Goal: Transaction & Acquisition: Purchase product/service

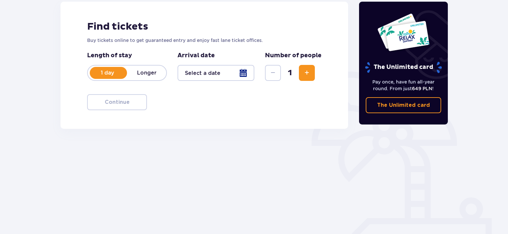
scroll to position [100, 0]
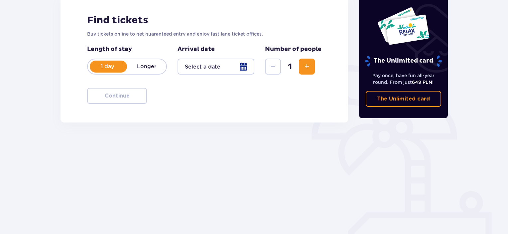
click at [149, 66] on p "Longer" at bounding box center [146, 66] width 39 height 7
click at [105, 64] on p "1 day" at bounding box center [107, 66] width 39 height 7
click at [246, 66] on div at bounding box center [216, 67] width 77 height 16
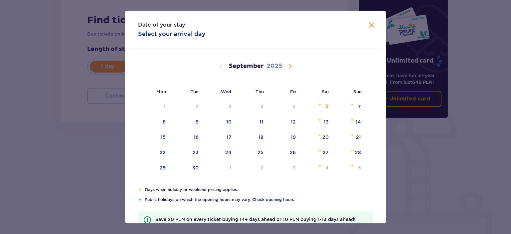
click at [290, 66] on span "Calendar" at bounding box center [290, 66] width 8 height 8
click at [230, 121] on div "8" at bounding box center [229, 121] width 3 height 7
type input "[DATE]"
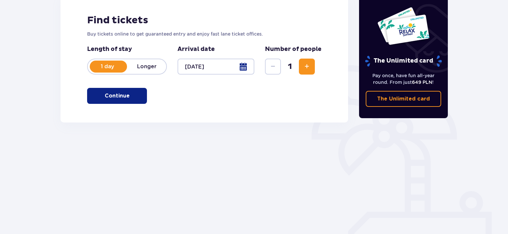
click at [307, 66] on span "Increase" at bounding box center [307, 67] width 8 height 8
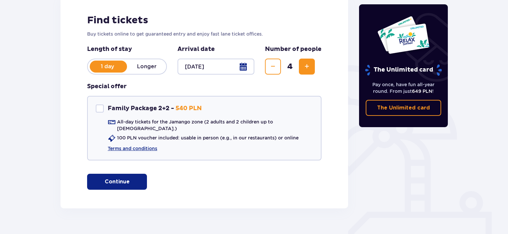
click at [307, 66] on span "Increase" at bounding box center [307, 67] width 8 height 8
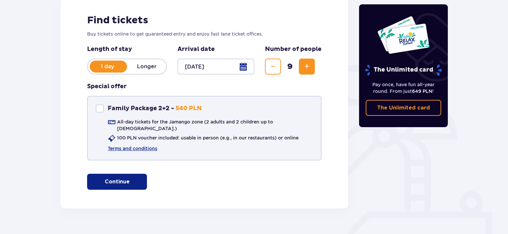
click at [98, 110] on div at bounding box center [100, 108] width 8 height 8
click at [98, 110] on span at bounding box center [100, 108] width 4 height 4
click at [98, 110] on div at bounding box center [100, 108] width 8 height 8
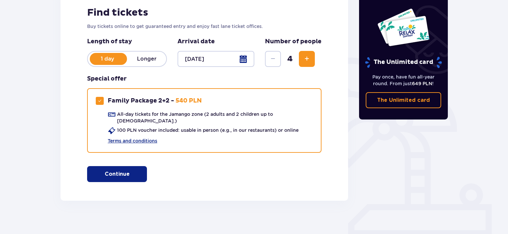
scroll to position [108, 0]
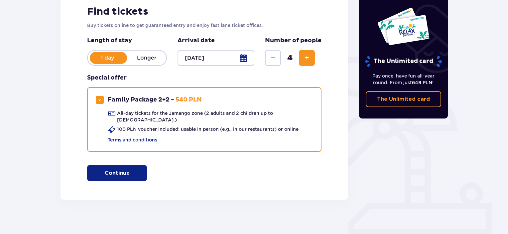
click at [307, 56] on span "Increase" at bounding box center [307, 58] width 8 height 8
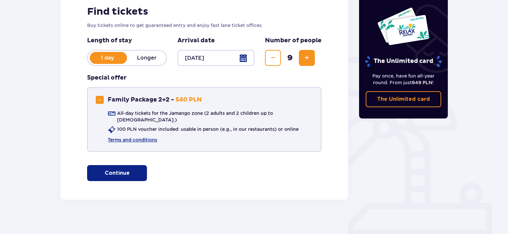
click at [100, 99] on span at bounding box center [100, 100] width 4 height 4
checkbox input "false"
click at [115, 169] on p "Continue" at bounding box center [117, 172] width 25 height 7
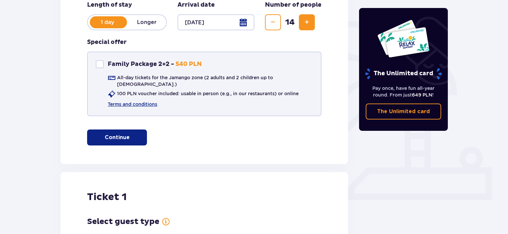
scroll to position [136, 0]
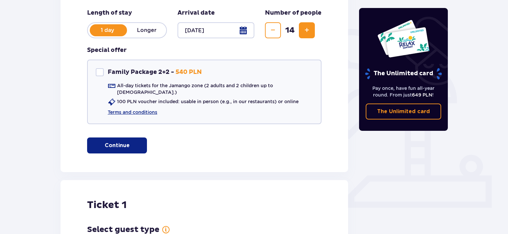
click at [275, 29] on span "Decrease" at bounding box center [273, 30] width 8 height 8
click at [274, 29] on span "Decrease" at bounding box center [273, 30] width 8 height 8
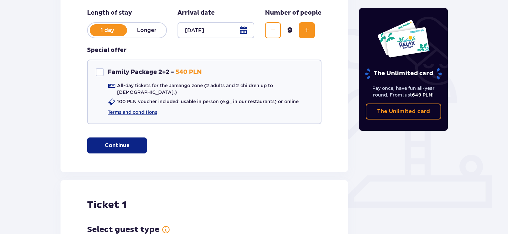
click at [118, 142] on p "Continue" at bounding box center [117, 145] width 25 height 7
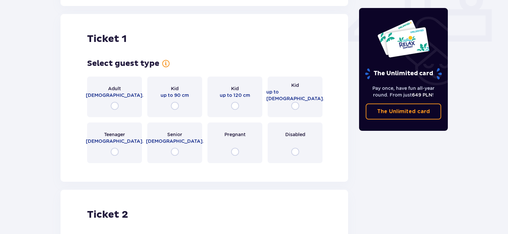
scroll to position [302, 0]
click at [175, 148] on input "radio" at bounding box center [175, 151] width 8 height 8
radio input "true"
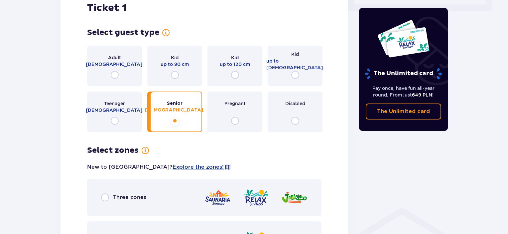
scroll to position [332, 0]
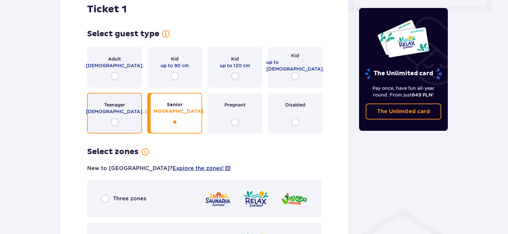
click at [114, 118] on input "radio" at bounding box center [115, 122] width 8 height 8
radio input "true"
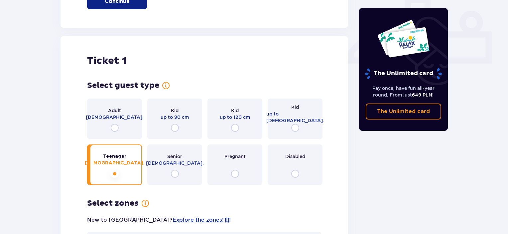
scroll to position [265, 0]
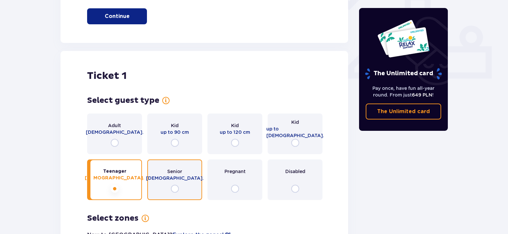
click at [177, 185] on input "radio" at bounding box center [175, 189] width 8 height 8
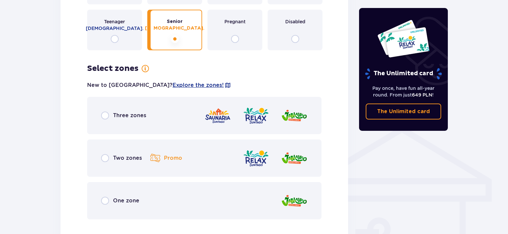
scroll to position [432, 0]
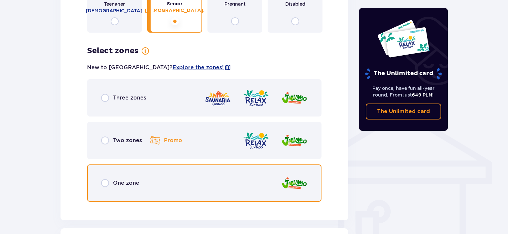
click at [105, 179] on input "radio" at bounding box center [105, 183] width 8 height 8
radio input "true"
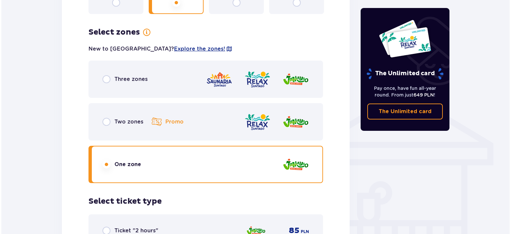
scroll to position [368, 0]
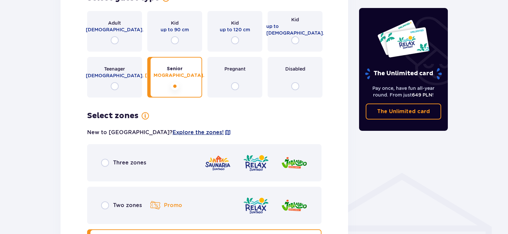
click at [173, 129] on span "Explore the zones!" at bounding box center [198, 132] width 51 height 7
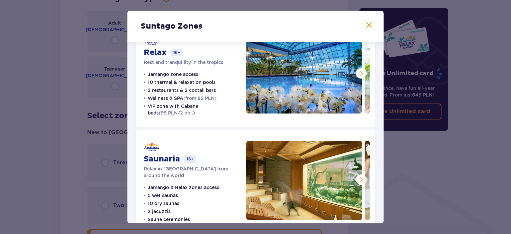
scroll to position [148, 0]
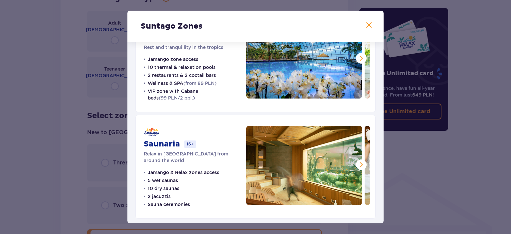
click at [368, 24] on span at bounding box center [369, 25] width 8 height 8
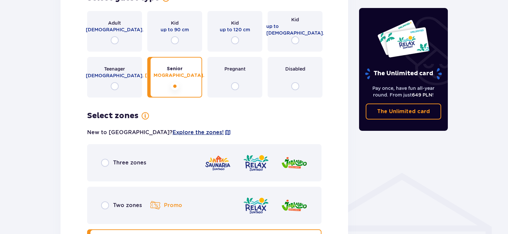
click at [173, 129] on span "Explore the zones!" at bounding box center [198, 132] width 51 height 7
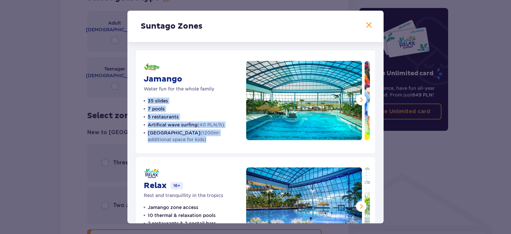
drag, startPoint x: 190, startPoint y: 140, endPoint x: 145, endPoint y: 101, distance: 59.4
click at [145, 101] on ul "35 slides 7 pools 5 restaurants Artifical wave surfing (40 PLN/h) Crocodile Isl…" at bounding box center [191, 119] width 94 height 45
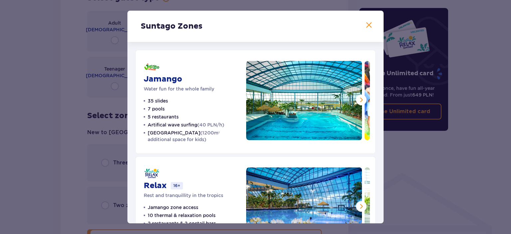
drag, startPoint x: 145, startPoint y: 101, endPoint x: 193, endPoint y: 148, distance: 67.3
click at [193, 148] on div "Jamango Water fun for the whole family 35 slides 7 pools 5 restaurants Artifica…" at bounding box center [255, 102] width 240 height 104
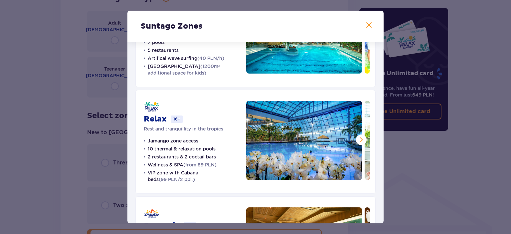
scroll to position [100, 0]
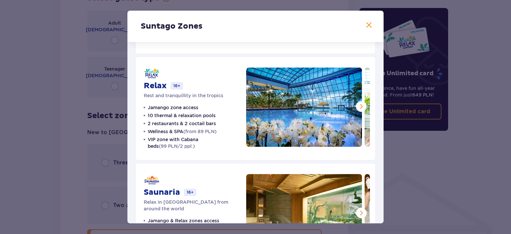
click at [360, 105] on span at bounding box center [361, 106] width 8 height 8
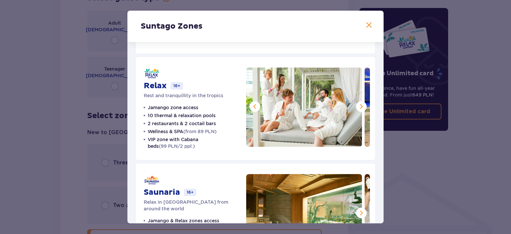
click at [360, 105] on span at bounding box center [361, 106] width 8 height 8
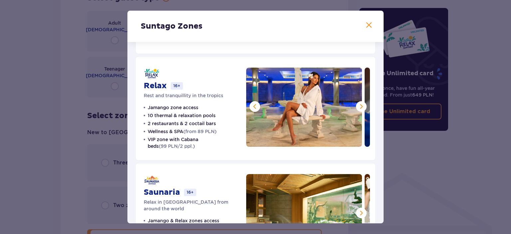
click at [360, 105] on span at bounding box center [361, 106] width 8 height 8
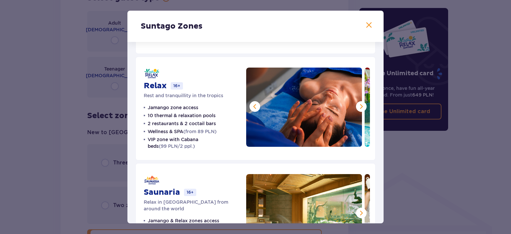
click at [360, 105] on span at bounding box center [361, 106] width 8 height 8
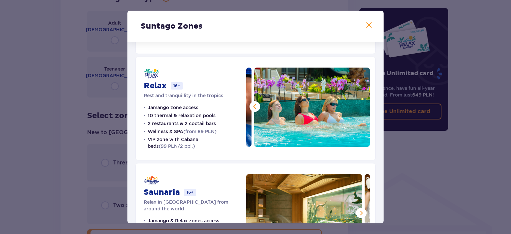
click at [360, 105] on img at bounding box center [312, 107] width 116 height 79
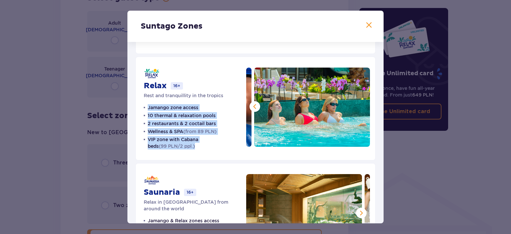
drag, startPoint x: 213, startPoint y: 144, endPoint x: 147, endPoint y: 107, distance: 75.4
click at [147, 107] on ul "Jamango zone access 10 thermal & relaxation pools 2 restaurants & 2 coctail bar…" at bounding box center [191, 126] width 94 height 45
copy ul "Jamango zone access 10 thermal & relaxation pools 2 restaurants & 2 coctail bar…"
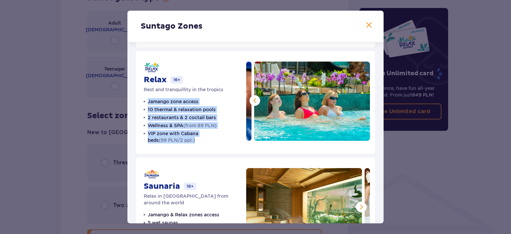
scroll to position [0, 0]
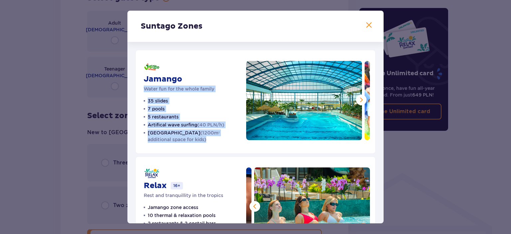
drag, startPoint x: 218, startPoint y: 142, endPoint x: 144, endPoint y: 93, distance: 88.4
click at [144, 93] on div "Jamango Water fun for the whole family 35 slides 7 pools 5 restaurants Artifica…" at bounding box center [191, 102] width 94 height 82
copy div "Water fun for the whole family 35 slides 7 pools 5 restaurants Artifical wave s…"
click at [194, 144] on div "Jamango Water fun for the whole family 35 slides 7 pools 5 restaurants Artifica…" at bounding box center [255, 102] width 240 height 104
drag, startPoint x: 192, startPoint y: 141, endPoint x: 147, endPoint y: 96, distance: 62.6
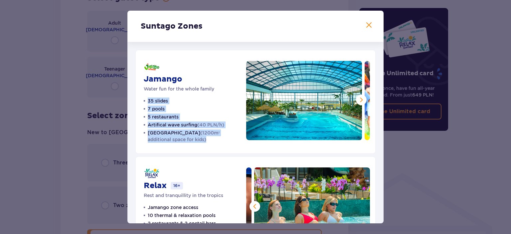
click at [147, 96] on div "Jamango Water fun for the whole family 35 slides 7 pools 5 restaurants Artifica…" at bounding box center [191, 102] width 94 height 82
copy ul "35 slides 7 pools 5 restaurants Artifical wave surfing (40 PLN/h) Crocodile Isl…"
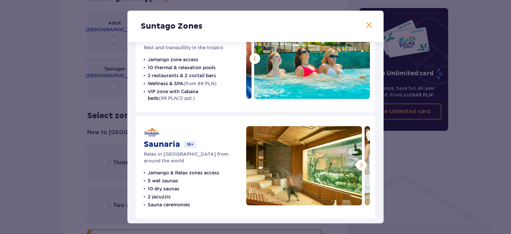
scroll to position [148, 0]
drag, startPoint x: 192, startPoint y: 198, endPoint x: 150, endPoint y: 194, distance: 41.7
click at [143, 193] on div "Saunaria 16+ Relax in saunas from around the world Jamango & Relax zones access…" at bounding box center [255, 167] width 240 height 104
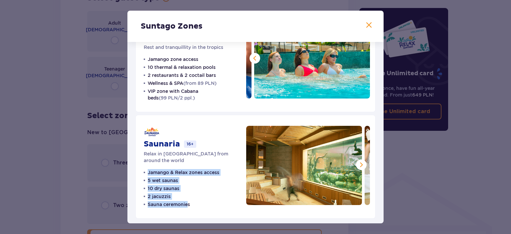
drag, startPoint x: 188, startPoint y: 204, endPoint x: 142, endPoint y: 165, distance: 59.9
click at [142, 165] on div "Saunaria 16+ Relax in saunas from around the world Jamango & Relax zones access…" at bounding box center [255, 167] width 240 height 104
copy ul "Jamango & Relax zones access 5 wet saunas 10 dry saunas 2 jacuzzis Sauna ceremo…"
click at [367, 24] on span at bounding box center [369, 25] width 8 height 8
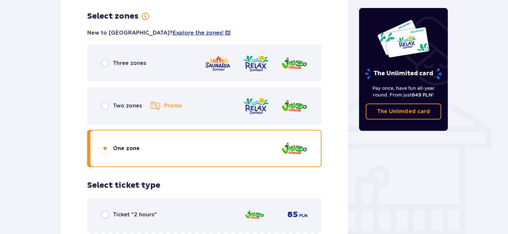
scroll to position [501, 0]
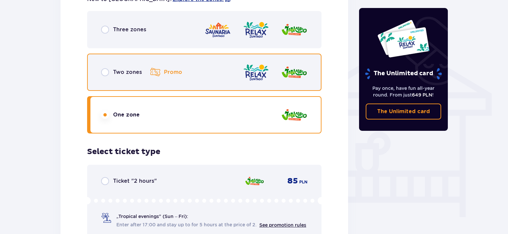
click at [104, 68] on input "radio" at bounding box center [105, 72] width 8 height 8
radio input "true"
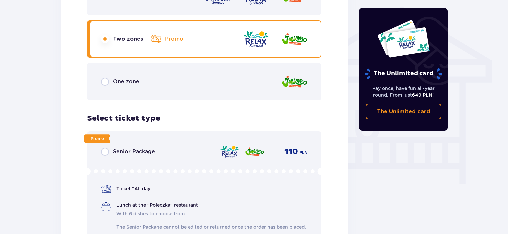
scroll to position [567, 0]
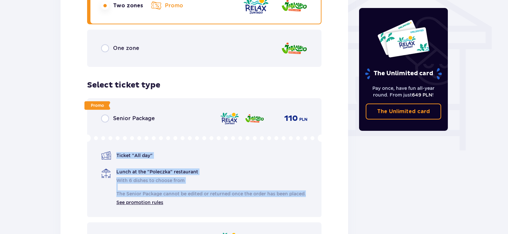
drag, startPoint x: 145, startPoint y: 195, endPoint x: 117, endPoint y: 152, distance: 51.9
click at [117, 152] on div "Ticket "All day" Lunch at the "Poleczka" restaurant With 6 dishes to choose fro…" at bounding box center [203, 177] width 205 height 55
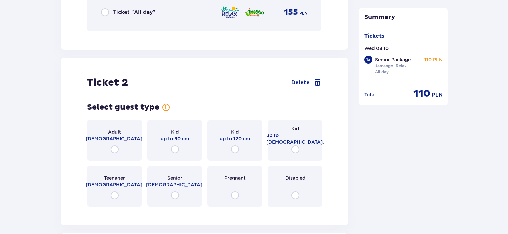
scroll to position [969, 0]
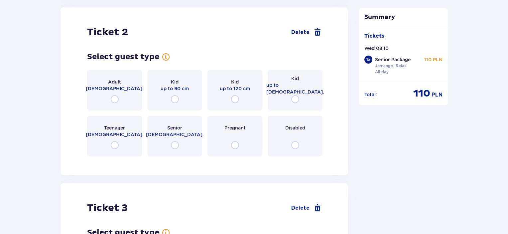
drag, startPoint x: 117, startPoint y: 151, endPoint x: 166, endPoint y: 187, distance: 60.7
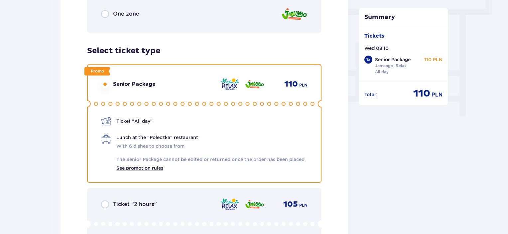
scroll to position [603, 0]
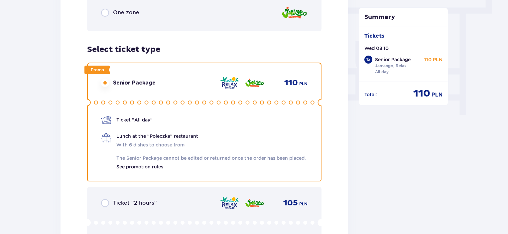
click at [167, 141] on p "With 6 dishes to choose from The Senior Package cannot be edited or returned on…" at bounding box center [211, 155] width 190 height 29
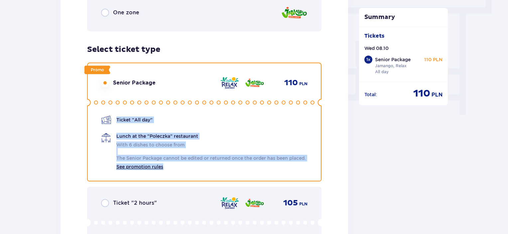
drag, startPoint x: 172, startPoint y: 168, endPoint x: 117, endPoint y: 117, distance: 74.4
click at [117, 117] on div "Ticket "All day" Lunch at the "Poleczka" restaurant With 6 dishes to choose fro…" at bounding box center [203, 142] width 205 height 55
copy div "Ticket "All day" Lunch at the "Poleczka" restaurant With 6 dishes to choose fro…"
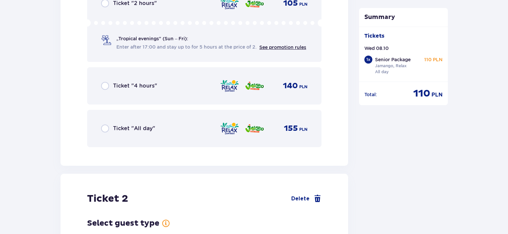
scroll to position [636, 0]
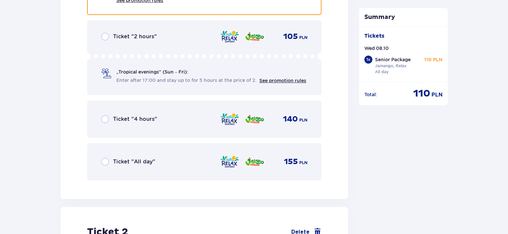
scroll to position [569, 0]
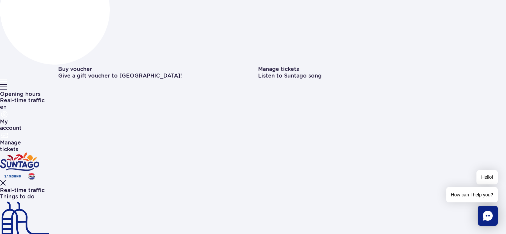
scroll to position [133, 0]
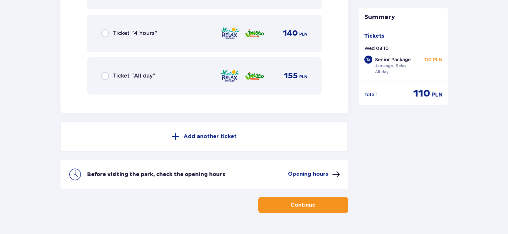
scroll to position [794, 0]
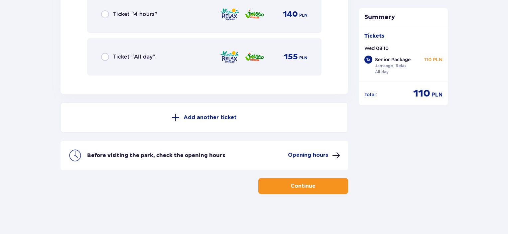
click at [188, 118] on p "Add another ticket" at bounding box center [210, 117] width 53 height 7
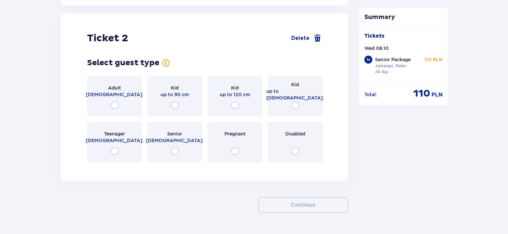
scroll to position [888, 0]
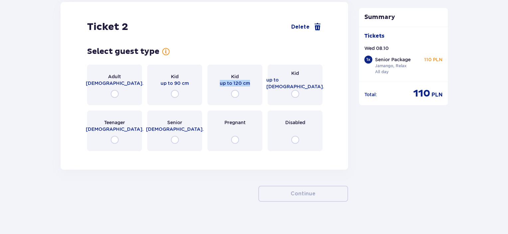
drag, startPoint x: 217, startPoint y: 88, endPoint x: 249, endPoint y: 90, distance: 32.0
click at [249, 90] on div "Kid up to 120 cm" at bounding box center [235, 85] width 55 height 41
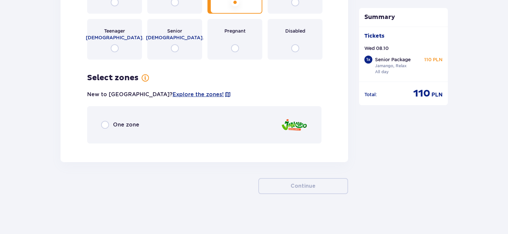
scroll to position [985, 0]
copy p "up to 120 cm"
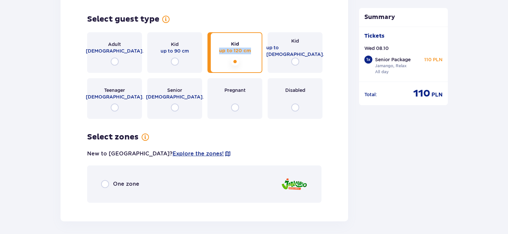
scroll to position [919, 0]
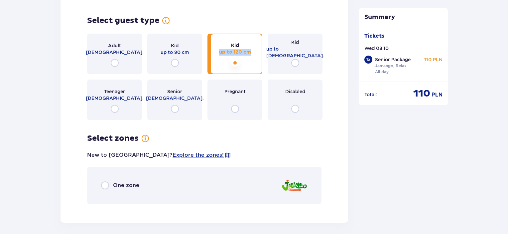
click at [253, 66] on div "Kid up to 120 cm" at bounding box center [235, 54] width 55 height 41
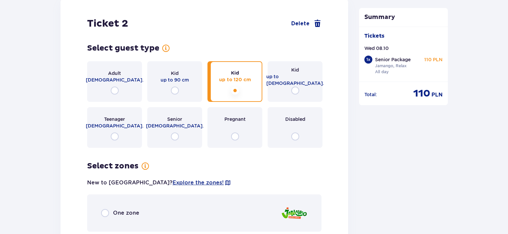
scroll to position [886, 0]
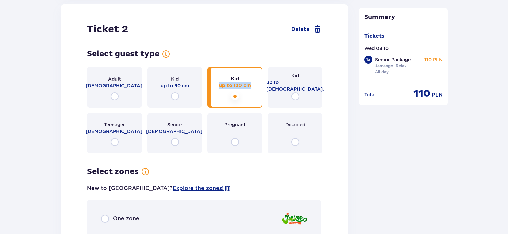
drag, startPoint x: 254, startPoint y: 90, endPoint x: 221, endPoint y: 89, distance: 32.9
click at [221, 89] on div "Kid up to 120 cm" at bounding box center [235, 87] width 55 height 41
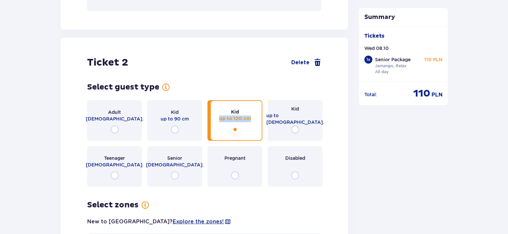
drag, startPoint x: 217, startPoint y: 124, endPoint x: 251, endPoint y: 125, distance: 34.6
click at [251, 125] on div "Kid up to 120 cm" at bounding box center [235, 120] width 55 height 41
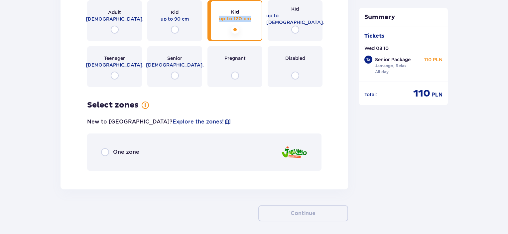
scroll to position [919, 0]
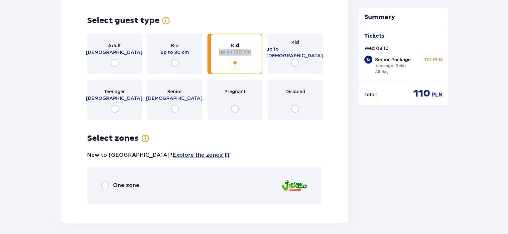
copy p "up to 120 cm"
click at [235, 67] on input "radio" at bounding box center [235, 63] width 8 height 8
radio input "true"
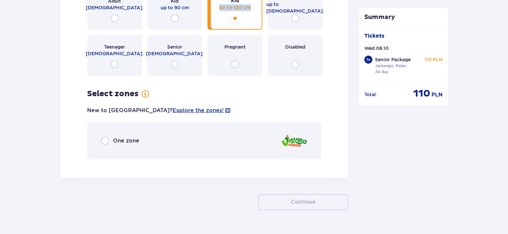
scroll to position [952, 0]
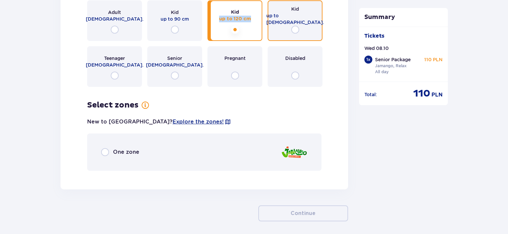
click at [295, 34] on input "radio" at bounding box center [295, 30] width 8 height 8
radio input "true"
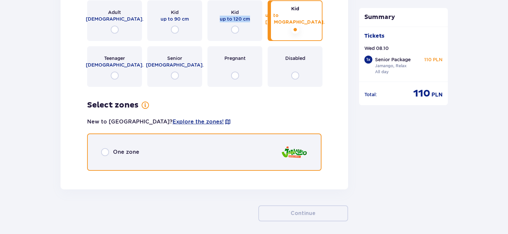
click at [106, 156] on input "radio" at bounding box center [105, 152] width 8 height 8
radio input "true"
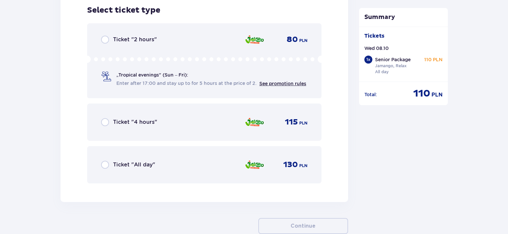
scroll to position [1134, 0]
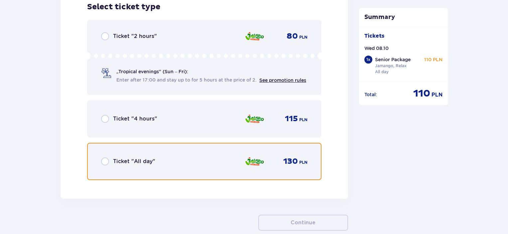
click at [104, 165] on input "radio" at bounding box center [105, 161] width 8 height 8
radio input "true"
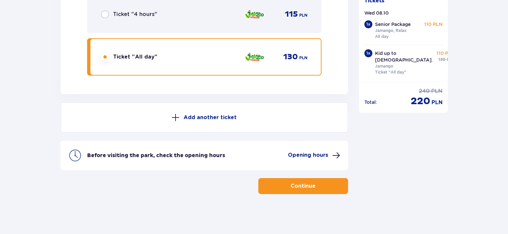
scroll to position [1244, 0]
click at [218, 118] on p "Add another ticket" at bounding box center [210, 117] width 53 height 7
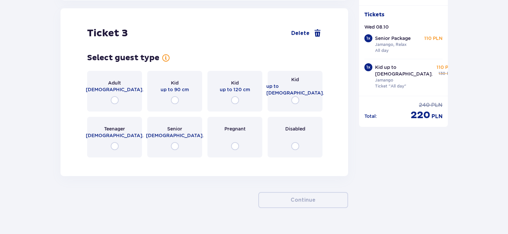
scroll to position [1418, 0]
click at [294, 99] on input "radio" at bounding box center [295, 100] width 8 height 8
radio input "true"
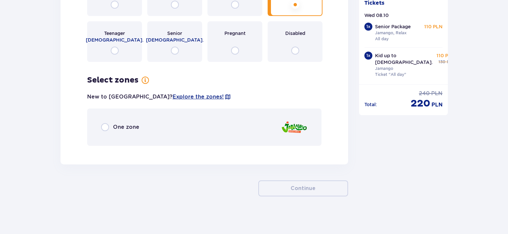
scroll to position [1516, 0]
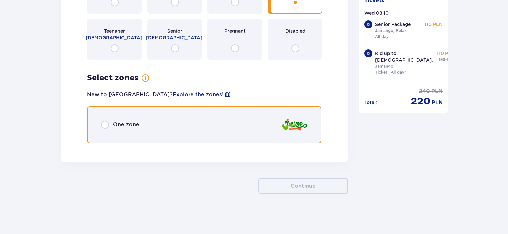
click at [104, 126] on input "radio" at bounding box center [105, 125] width 8 height 8
radio input "true"
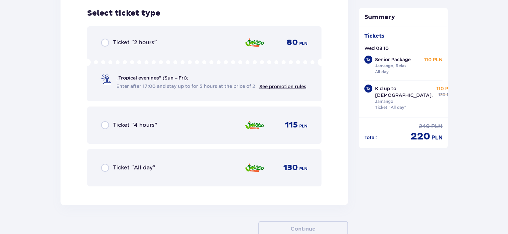
scroll to position [1665, 0]
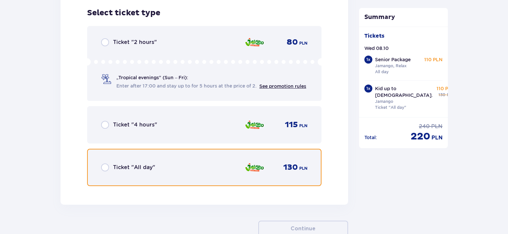
click at [106, 166] on input "radio" at bounding box center [105, 167] width 8 height 8
radio input "true"
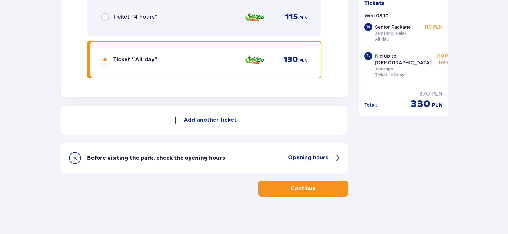
scroll to position [1775, 0]
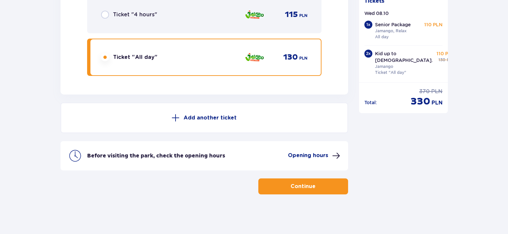
click at [198, 117] on p "Add another ticket" at bounding box center [210, 117] width 53 height 7
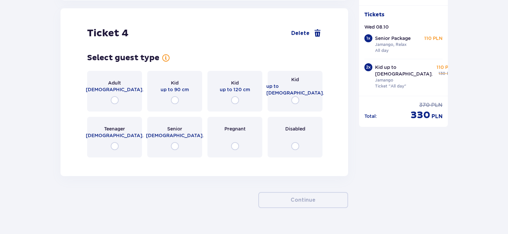
scroll to position [1869, 0]
click at [309, 128] on div "Disabled" at bounding box center [295, 136] width 55 height 41
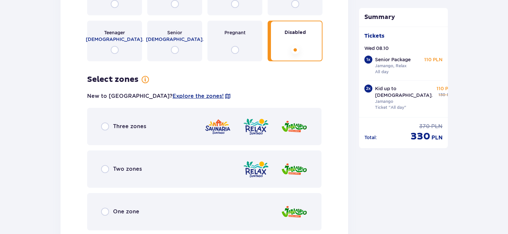
scroll to position [1932, 0]
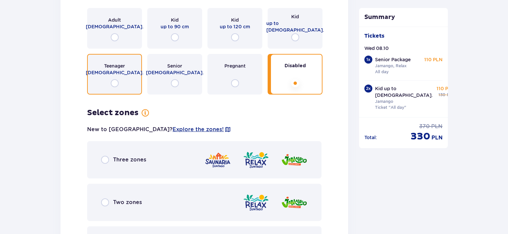
click at [115, 83] on input "radio" at bounding box center [115, 83] width 8 height 8
radio input "true"
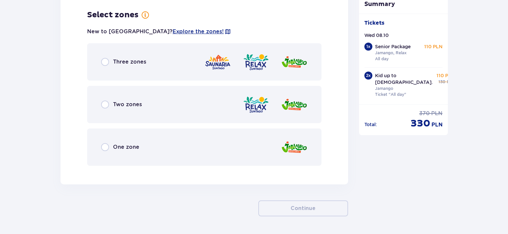
scroll to position [2032, 0]
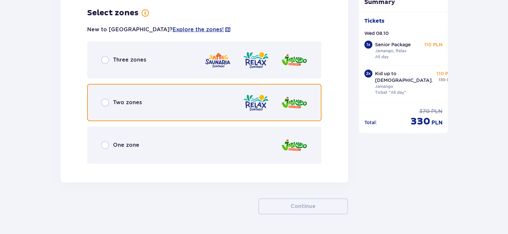
click at [105, 105] on input "radio" at bounding box center [105, 102] width 8 height 8
radio input "true"
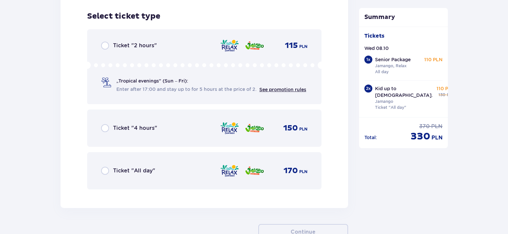
scroll to position [2200, 0]
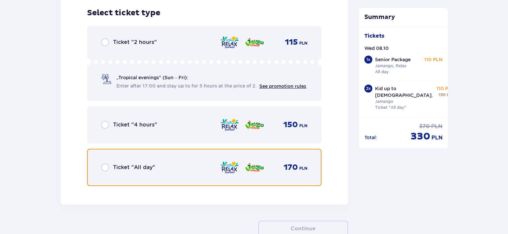
click at [106, 165] on input "radio" at bounding box center [105, 167] width 8 height 8
radio input "true"
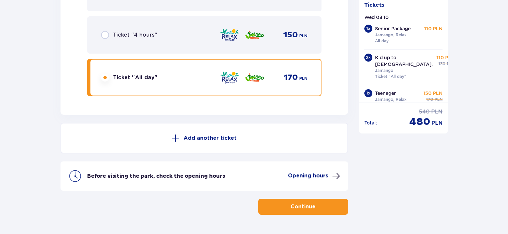
scroll to position [2310, 0]
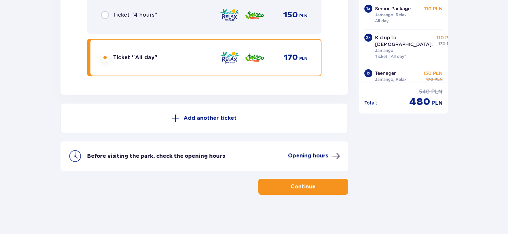
click at [197, 118] on p "Add another ticket" at bounding box center [210, 117] width 53 height 7
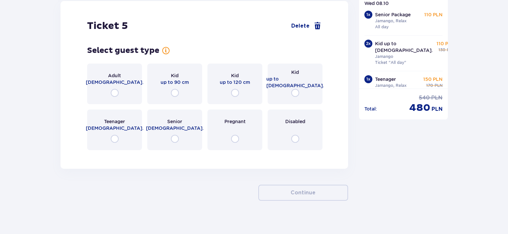
scroll to position [2418, 0]
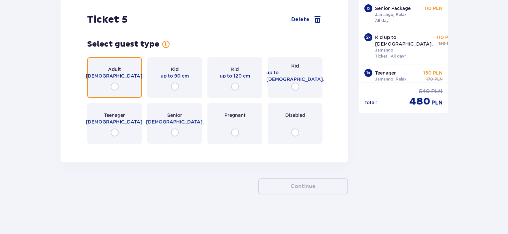
click at [114, 88] on input "radio" at bounding box center [115, 86] width 8 height 8
radio input "true"
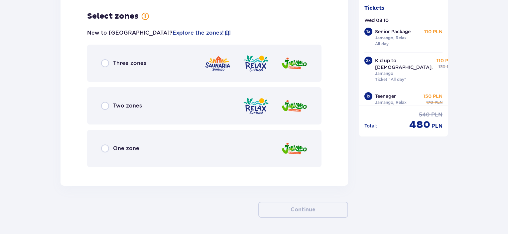
scroll to position [2567, 0]
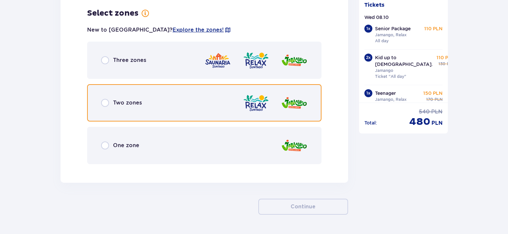
click at [104, 103] on input "radio" at bounding box center [105, 103] width 8 height 8
radio input "true"
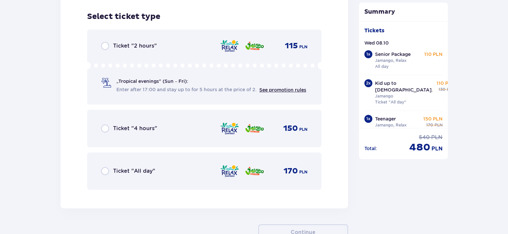
scroll to position [2736, 0]
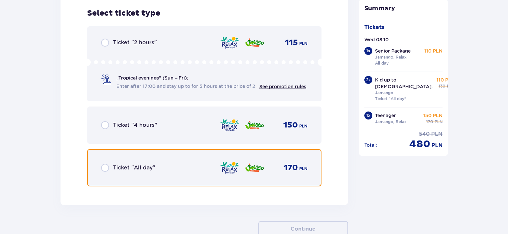
click at [105, 169] on input "radio" at bounding box center [105, 168] width 8 height 8
radio input "true"
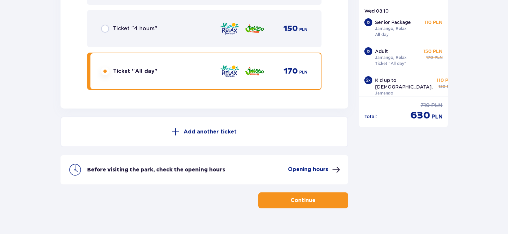
scroll to position [2846, 0]
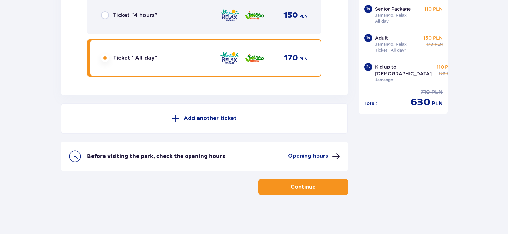
click at [202, 118] on p "Add another ticket" at bounding box center [210, 118] width 53 height 7
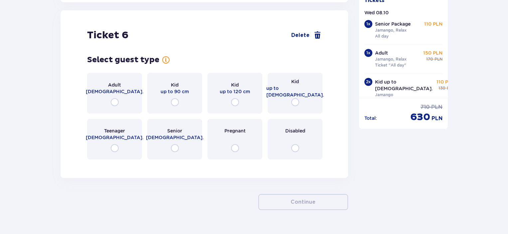
scroll to position [2940, 0]
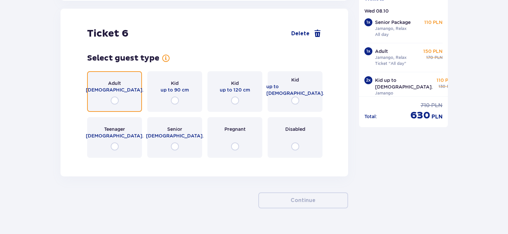
click at [116, 101] on input "radio" at bounding box center [115, 100] width 8 height 8
radio input "true"
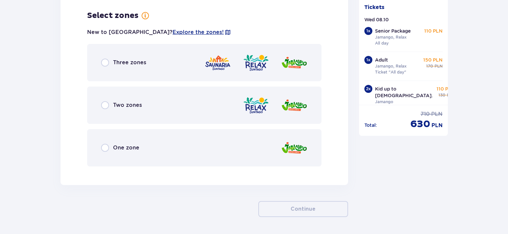
scroll to position [3102, 0]
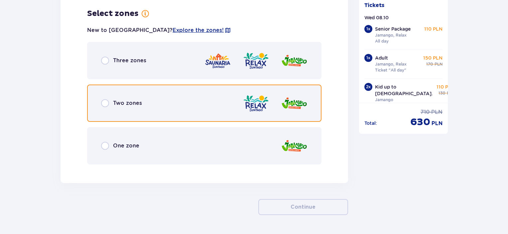
click at [106, 105] on input "radio" at bounding box center [105, 103] width 8 height 8
radio input "true"
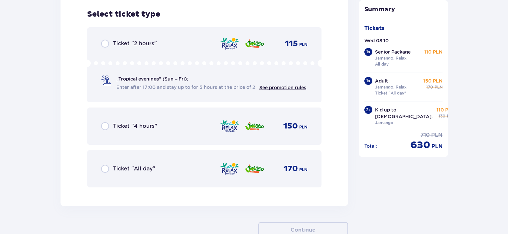
scroll to position [3271, 0]
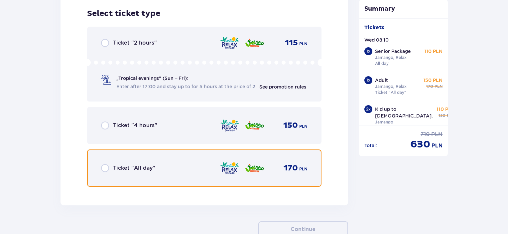
click at [103, 168] on input "radio" at bounding box center [105, 168] width 8 height 8
radio input "true"
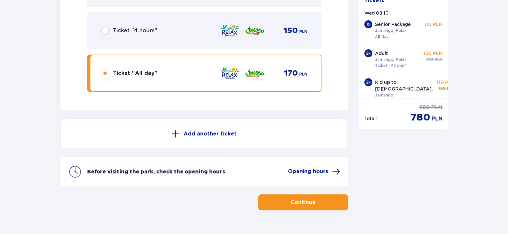
scroll to position [3381, 0]
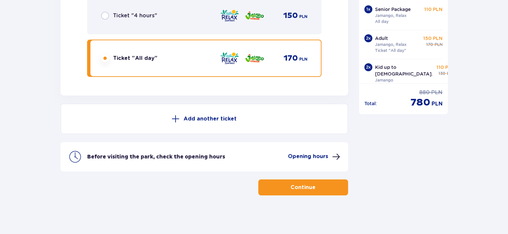
click at [202, 118] on p "Add another ticket" at bounding box center [210, 118] width 53 height 7
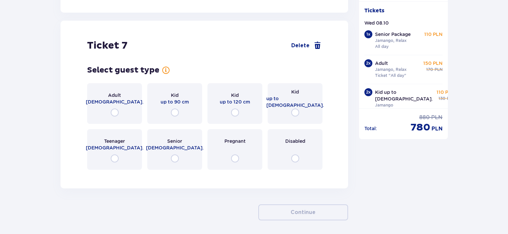
scroll to position [3476, 0]
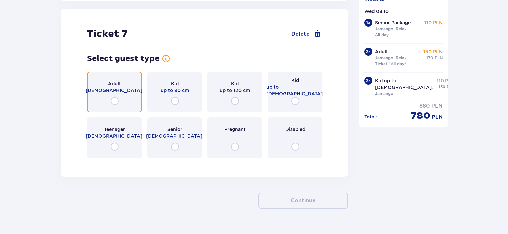
click at [116, 101] on input "radio" at bounding box center [115, 101] width 8 height 8
radio input "true"
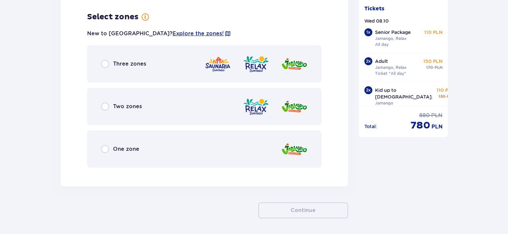
scroll to position [3638, 0]
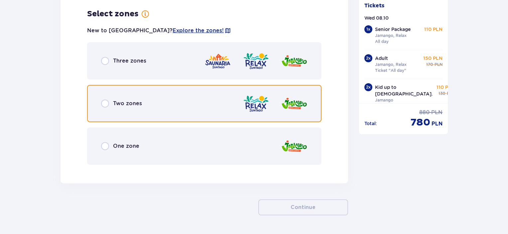
click at [106, 103] on input "radio" at bounding box center [105, 103] width 8 height 8
radio input "true"
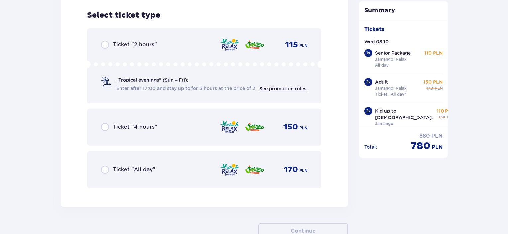
scroll to position [3807, 0]
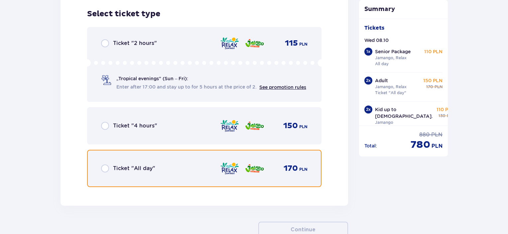
click at [105, 168] on input "radio" at bounding box center [105, 168] width 8 height 8
radio input "true"
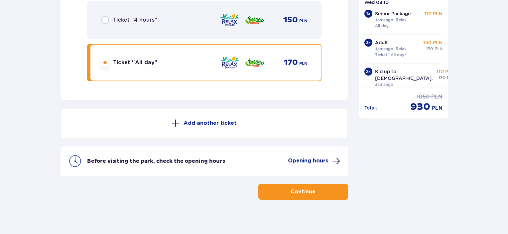
scroll to position [3917, 0]
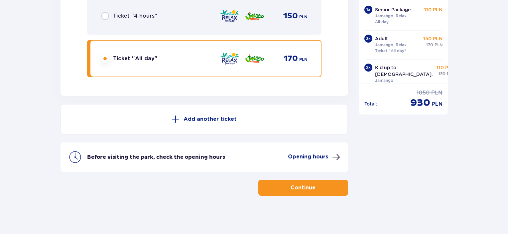
click at [205, 117] on p "Add another ticket" at bounding box center [210, 118] width 53 height 7
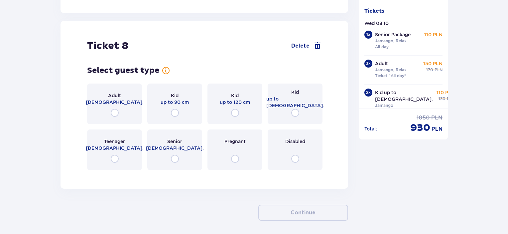
scroll to position [4011, 0]
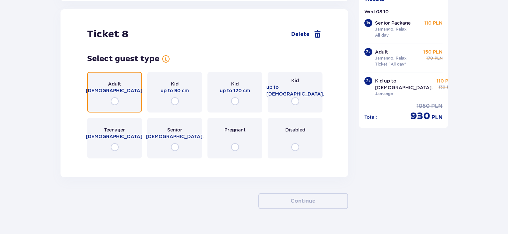
click at [115, 99] on input "radio" at bounding box center [115, 101] width 8 height 8
radio input "true"
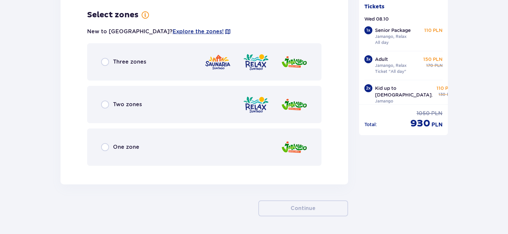
scroll to position [4173, 0]
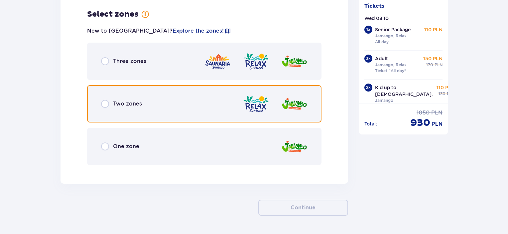
click at [106, 103] on input "radio" at bounding box center [105, 104] width 8 height 8
radio input "true"
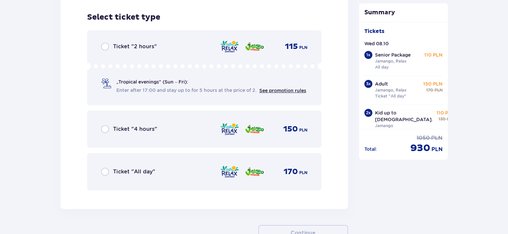
scroll to position [4342, 0]
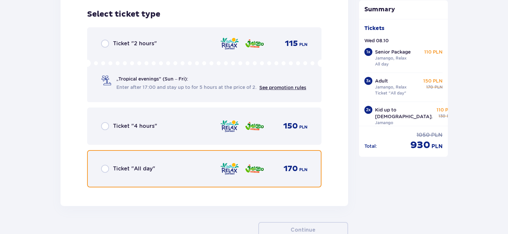
click at [105, 166] on input "radio" at bounding box center [105, 169] width 8 height 8
radio input "true"
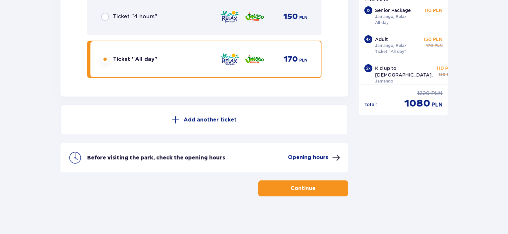
scroll to position [4453, 0]
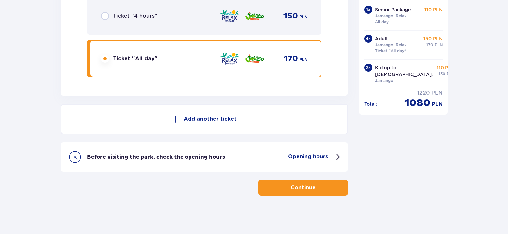
click at [205, 118] on p "Add another ticket" at bounding box center [210, 118] width 53 height 7
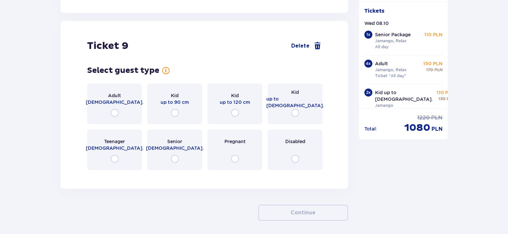
scroll to position [4547, 0]
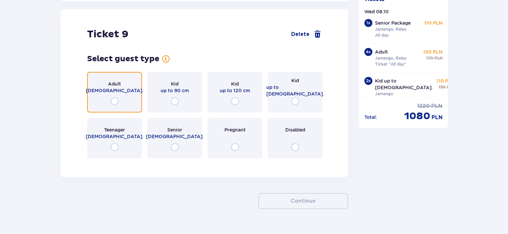
click at [116, 100] on input "radio" at bounding box center [115, 101] width 8 height 8
radio input "true"
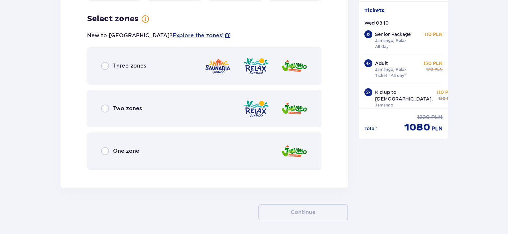
scroll to position [4709, 0]
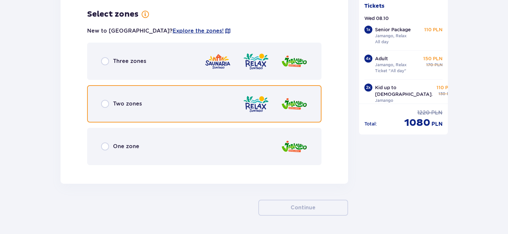
click at [105, 102] on input "radio" at bounding box center [105, 104] width 8 height 8
radio input "true"
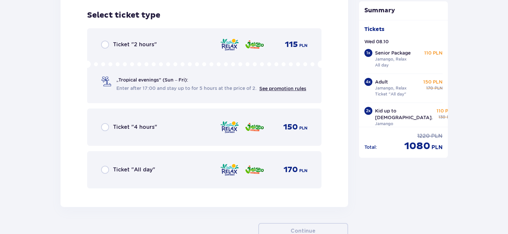
scroll to position [4878, 0]
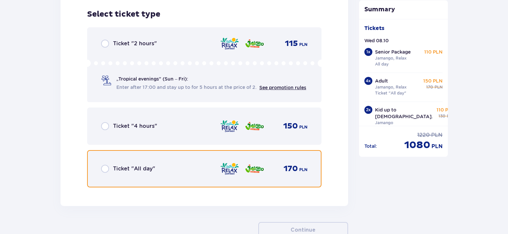
click at [108, 167] on input "radio" at bounding box center [105, 169] width 8 height 8
radio input "true"
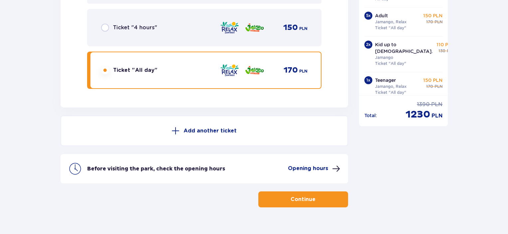
scroll to position [4988, 0]
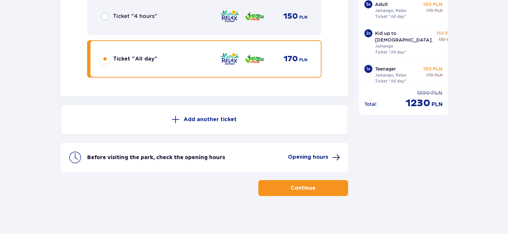
click at [302, 187] on p "Continue" at bounding box center [303, 187] width 25 height 7
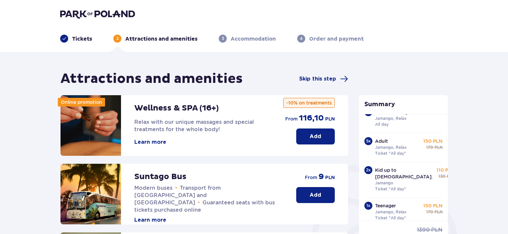
click at [310, 196] on p "Add" at bounding box center [316, 194] width 12 height 7
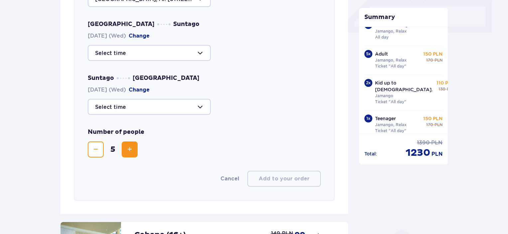
scroll to position [329, 0]
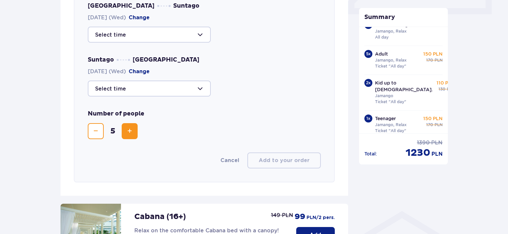
click at [129, 131] on span "Increase" at bounding box center [130, 131] width 8 height 8
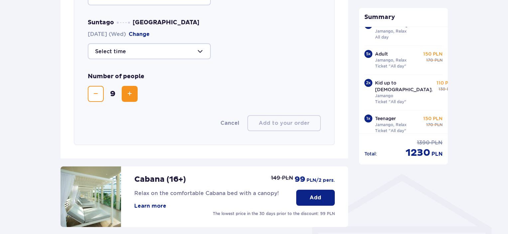
scroll to position [278, 0]
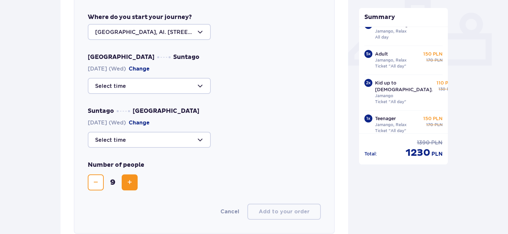
click at [199, 85] on div at bounding box center [149, 86] width 123 height 16
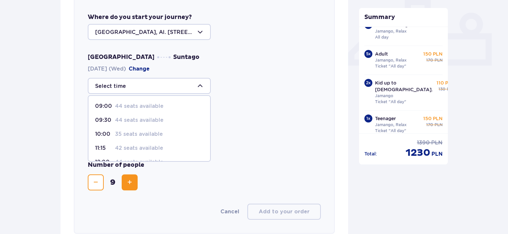
click at [149, 134] on p "35 seats available" at bounding box center [139, 133] width 48 height 7
type input "10:00"
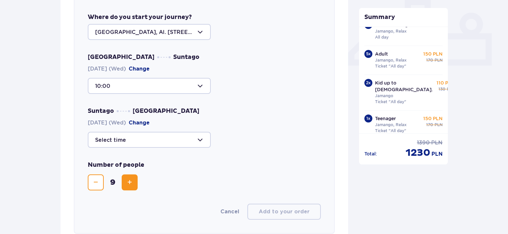
click at [201, 139] on div at bounding box center [149, 140] width 123 height 16
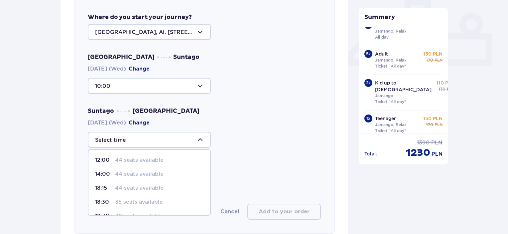
click at [146, 201] on p "35 seats available" at bounding box center [139, 201] width 48 height 7
type input "18:30"
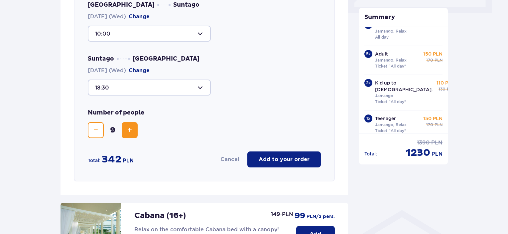
scroll to position [345, 0]
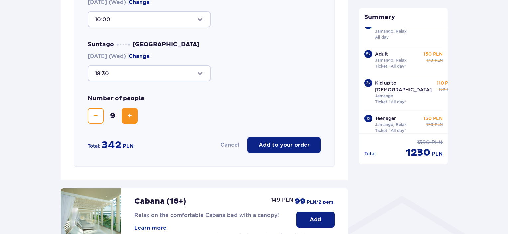
click at [287, 145] on p "Add to your order" at bounding box center [284, 144] width 51 height 7
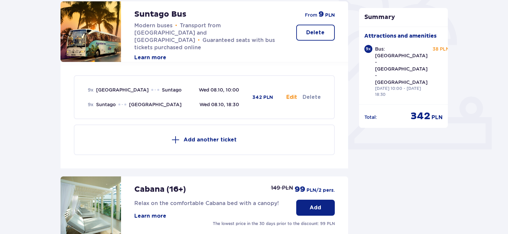
scroll to position [155, 0]
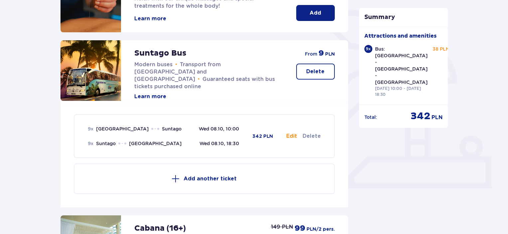
click at [320, 74] on p "Delete" at bounding box center [315, 71] width 18 height 7
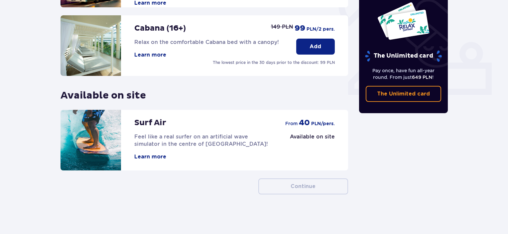
scroll to position [249, 0]
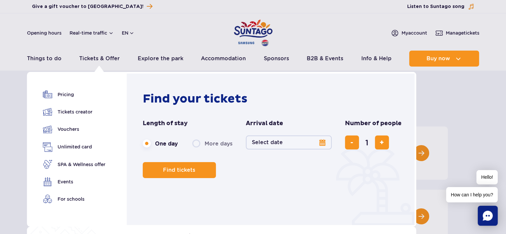
click at [323, 141] on button "Select date" at bounding box center [289, 142] width 86 height 14
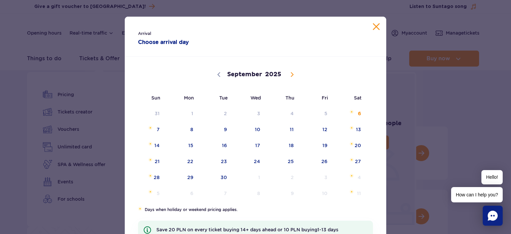
click at [290, 75] on icon at bounding box center [292, 74] width 5 height 5
select select "9"
click at [258, 129] on span "8" at bounding box center [249, 129] width 34 height 15
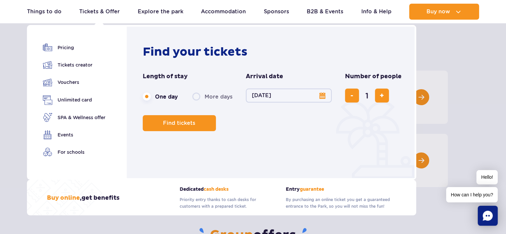
scroll to position [67, 0]
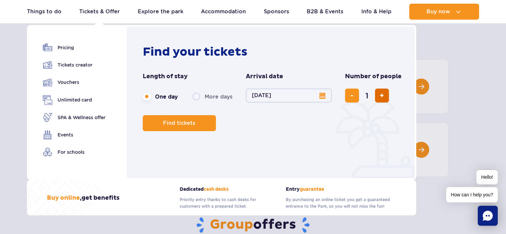
click at [380, 95] on span "add ticket" at bounding box center [381, 95] width 4 height 0
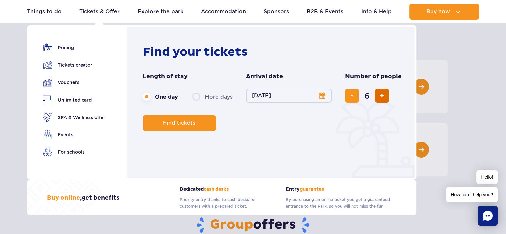
click at [380, 95] on span "add ticket" at bounding box center [381, 95] width 4 height 0
type input "9"
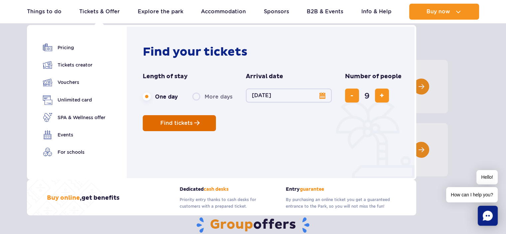
click at [183, 121] on span "Find tickets" at bounding box center [176, 123] width 32 height 6
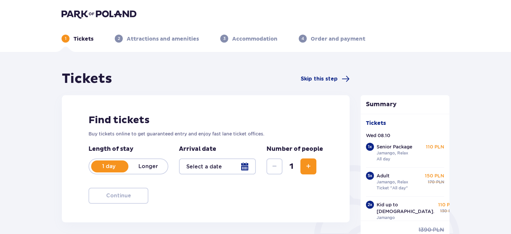
type input "[DATE]"
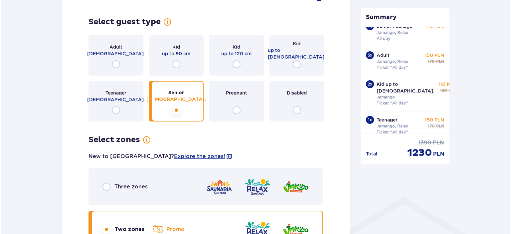
scroll to position [399, 0]
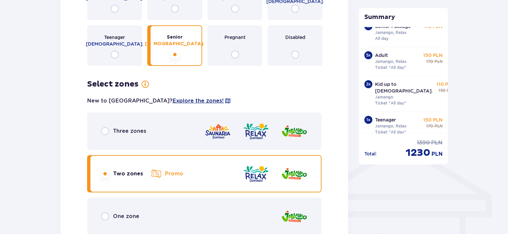
click at [173, 97] on span "Explore the zones!" at bounding box center [198, 100] width 51 height 7
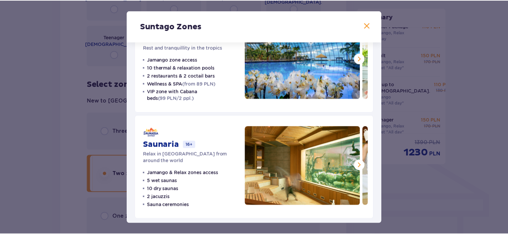
scroll to position [148, 0]
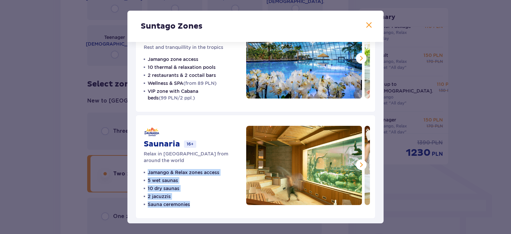
drag, startPoint x: 193, startPoint y: 199, endPoint x: 149, endPoint y: 165, distance: 55.5
click at [149, 169] on ul "Jamango & Relax zones access 5 wet saunas 10 dry saunas 2 jacuzzis Sauna ceremo…" at bounding box center [182, 188] width 76 height 39
copy ul "Jamango & Relax zones access 5 wet saunas 10 dry saunas 2 jacuzzis Sauna ceremo…"
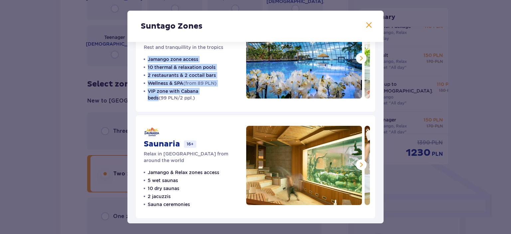
drag, startPoint x: 214, startPoint y: 93, endPoint x: 148, endPoint y: 60, distance: 74.1
click at [148, 60] on ul "Jamango zone access 10 thermal & relaxation pools 2 restaurants & 2 coctail bar…" at bounding box center [191, 78] width 94 height 45
copy ul "Jamango zone access 10 thermal & relaxation pools 2 restaurants & 2 coctail bar…"
click at [367, 25] on span at bounding box center [369, 25] width 8 height 8
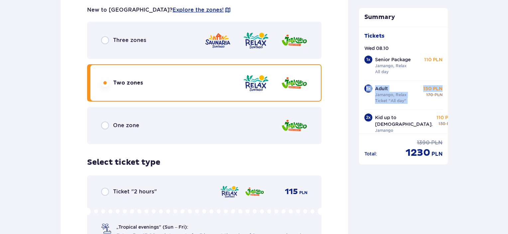
drag, startPoint x: 445, startPoint y: 73, endPoint x: 446, endPoint y: 79, distance: 6.0
click at [447, 82] on div "Tickets Wed 08.10 1 x Senior Package Jamango, Relax All day 110 PLN 5 x Adult J…" at bounding box center [403, 80] width 89 height 107
click at [430, 74] on div "Senior Package Jamango, Relax All day 110 PLN" at bounding box center [409, 65] width 68 height 19
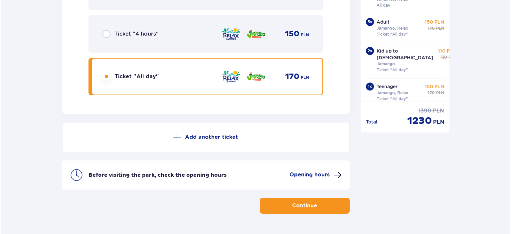
scroll to position [4988, 0]
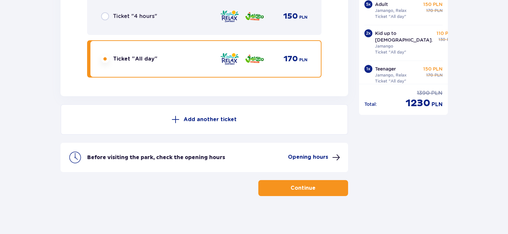
click at [307, 155] on p "Opening hours" at bounding box center [308, 156] width 40 height 7
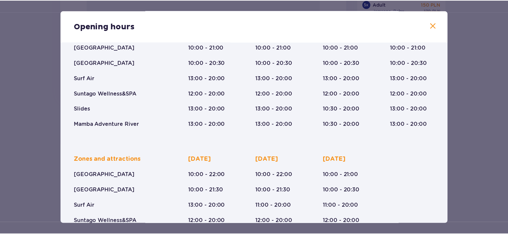
scroll to position [33, 0]
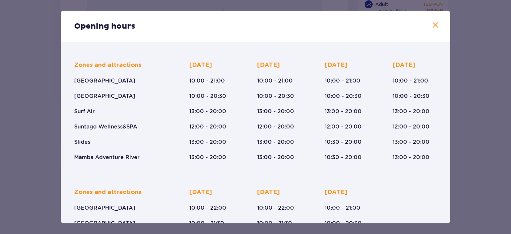
click at [432, 25] on span at bounding box center [435, 25] width 8 height 8
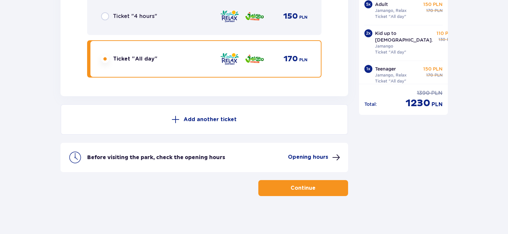
click at [303, 186] on p "Continue" at bounding box center [303, 187] width 25 height 7
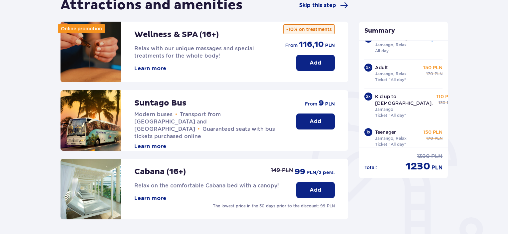
scroll to position [84, 0]
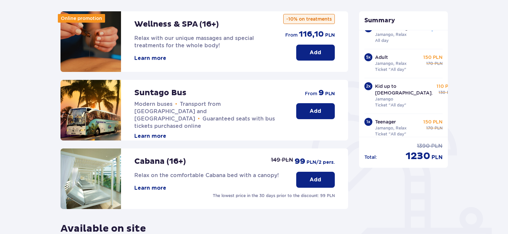
click at [316, 110] on p "Add" at bounding box center [316, 110] width 12 height 7
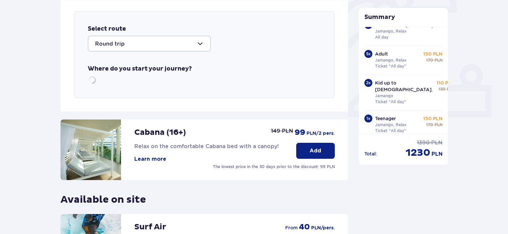
scroll to position [229, 0]
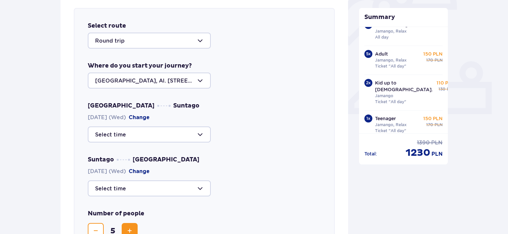
click at [202, 79] on div at bounding box center [149, 81] width 123 height 16
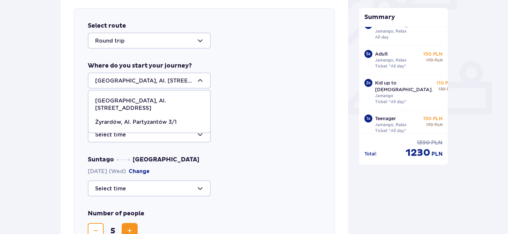
click at [146, 101] on p "[GEOGRAPHIC_DATA], Al. [STREET_ADDRESS]" at bounding box center [149, 104] width 108 height 15
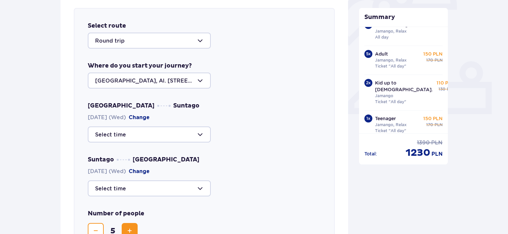
click at [200, 41] on div at bounding box center [149, 41] width 123 height 16
click at [237, 74] on div "[GEOGRAPHIC_DATA], Al. [STREET_ADDRESS]" at bounding box center [204, 81] width 233 height 16
drag, startPoint x: 129, startPoint y: 39, endPoint x: 101, endPoint y: 40, distance: 27.6
click at [101, 40] on div at bounding box center [149, 41] width 123 height 16
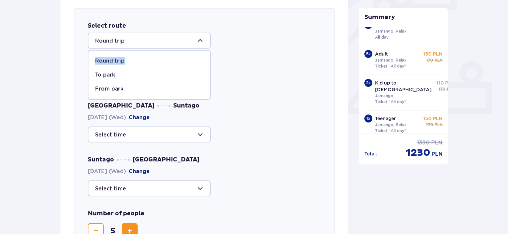
drag, startPoint x: 124, startPoint y: 60, endPoint x: 90, endPoint y: 60, distance: 34.6
click at [90, 60] on span "Round trip" at bounding box center [149, 61] width 122 height 14
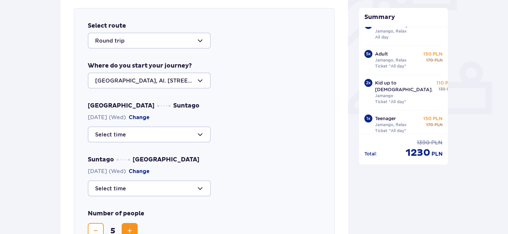
drag, startPoint x: 124, startPoint y: 41, endPoint x: 99, endPoint y: 40, distance: 25.6
click at [99, 40] on div at bounding box center [149, 41] width 123 height 16
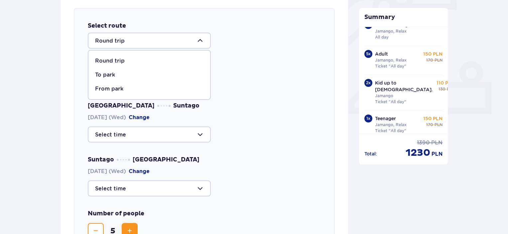
click at [241, 76] on div "[GEOGRAPHIC_DATA], Al. [STREET_ADDRESS]" at bounding box center [204, 81] width 233 height 16
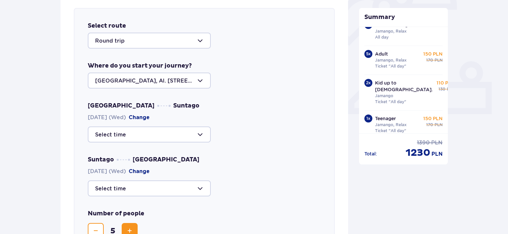
click at [200, 136] on div at bounding box center [149, 134] width 123 height 16
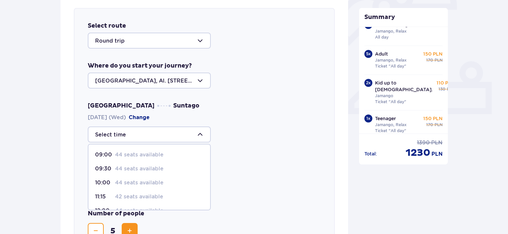
click at [258, 137] on div "09:00 44 seats available 09:30 44 seats available 10:00 44 seats available 11:1…" at bounding box center [204, 134] width 233 height 16
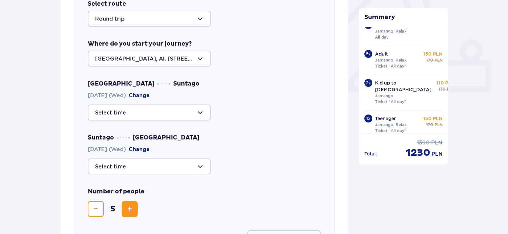
scroll to position [263, 0]
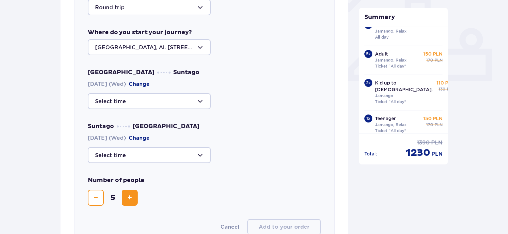
click at [200, 100] on div at bounding box center [149, 101] width 123 height 16
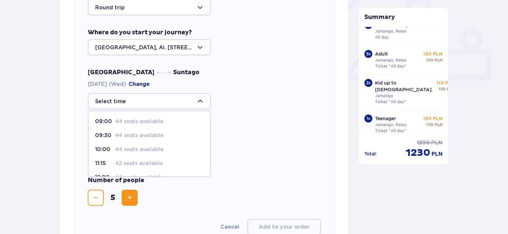
click at [148, 149] on p "44 seats available" at bounding box center [139, 149] width 49 height 7
type input "10:00"
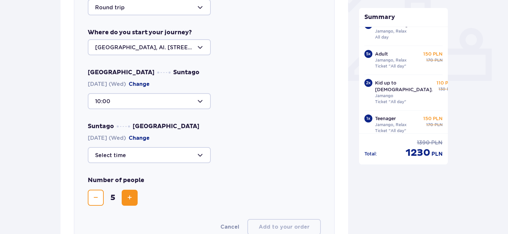
scroll to position [296, 0]
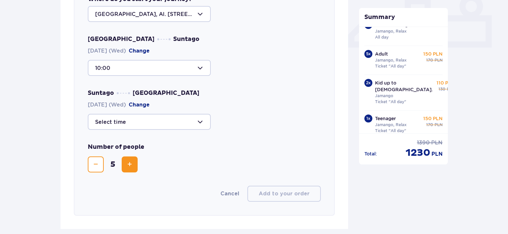
click at [199, 121] on div at bounding box center [149, 122] width 123 height 16
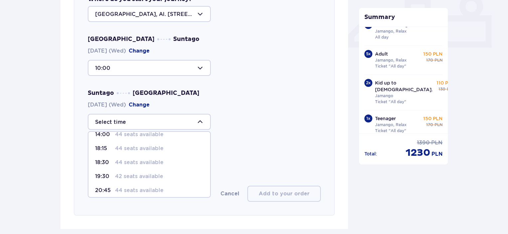
scroll to position [33, 0]
click at [158, 151] on p "44 seats available" at bounding box center [139, 150] width 49 height 7
type input "18:30"
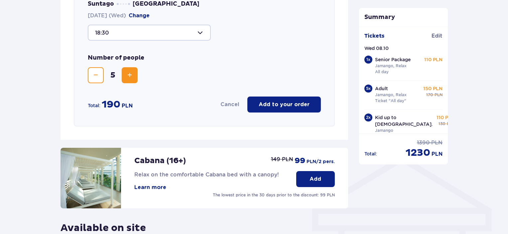
scroll to position [396, 0]
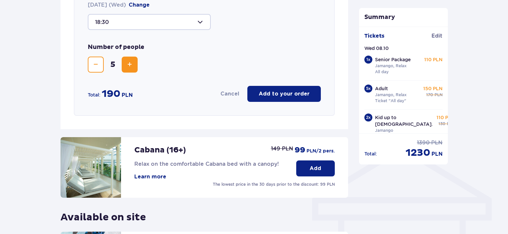
click at [131, 65] on span "Increase" at bounding box center [130, 65] width 8 height 8
click at [97, 64] on span "Decrease" at bounding box center [96, 65] width 8 height 8
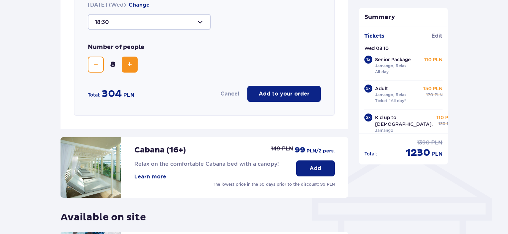
click at [97, 64] on span "Decrease" at bounding box center [96, 65] width 8 height 8
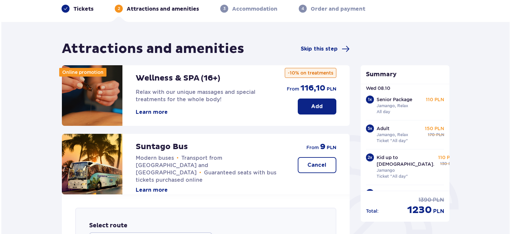
scroll to position [33, 0]
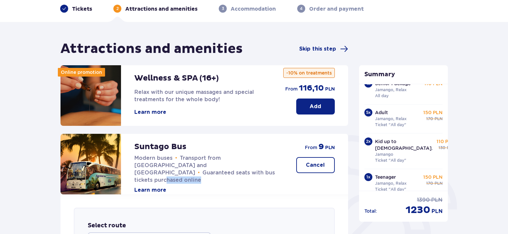
drag, startPoint x: 185, startPoint y: 174, endPoint x: 146, endPoint y: 175, distance: 38.6
click at [146, 175] on p "Modern buses • Transport from Warsaw and Żyrardów • Guaranteed seats with bus t…" at bounding box center [208, 168] width 149 height 29
click at [161, 186] on button "Learn more" at bounding box center [150, 189] width 32 height 7
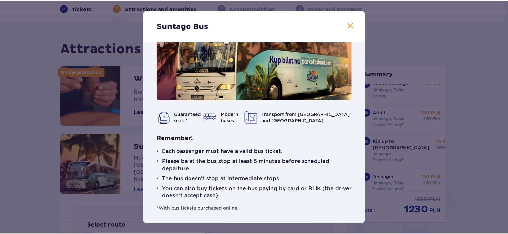
scroll to position [41, 0]
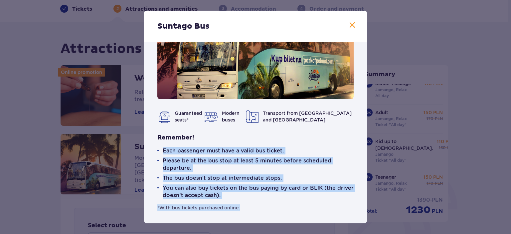
drag, startPoint x: 243, startPoint y: 210, endPoint x: 161, endPoint y: 150, distance: 101.2
click at [161, 150] on div "Remember! Each passenger must have a valid bus ticket. Please be at the bus sto…" at bounding box center [255, 172] width 196 height 77
copy div "Each passenger must have a valid bus ticket. Please be at the bus stop at least…"
click at [352, 26] on span at bounding box center [352, 25] width 8 height 8
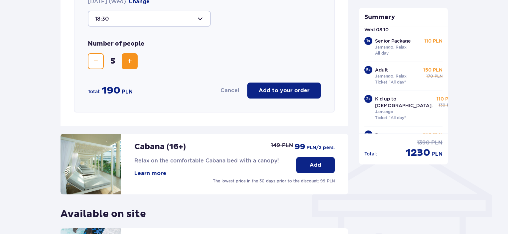
scroll to position [35, 0]
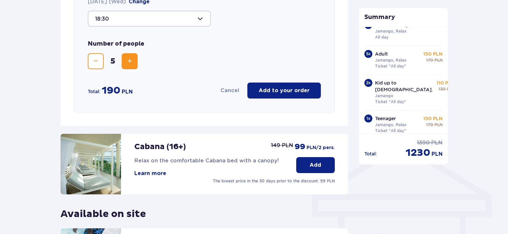
click at [132, 60] on span "Increase" at bounding box center [130, 61] width 8 height 8
click at [284, 92] on p "Add to your order" at bounding box center [284, 90] width 51 height 7
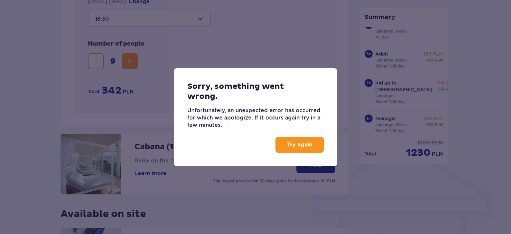
click at [290, 143] on p "Try again" at bounding box center [300, 144] width 26 height 7
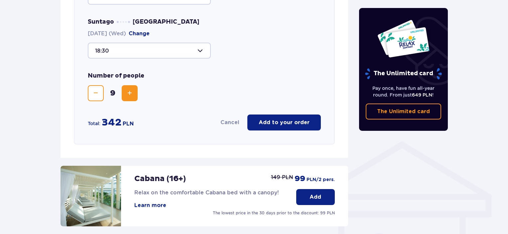
scroll to position [431, 0]
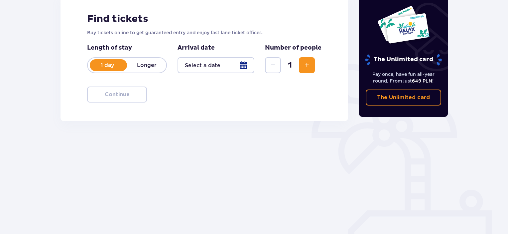
scroll to position [105, 0]
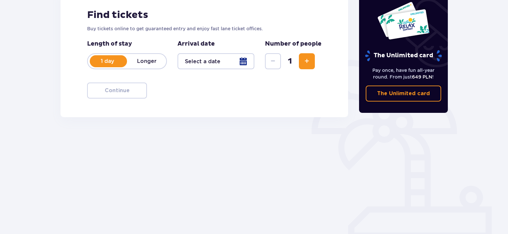
click at [247, 64] on div at bounding box center [216, 61] width 77 height 16
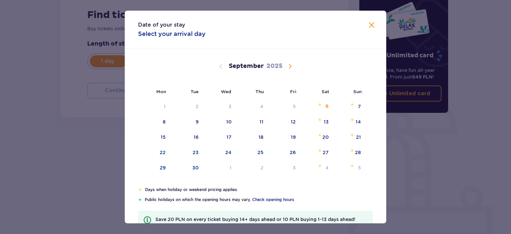
click at [289, 67] on span "Calendar" at bounding box center [290, 66] width 8 height 8
click at [231, 119] on div "8" at bounding box center [220, 122] width 32 height 15
type input "[DATE]"
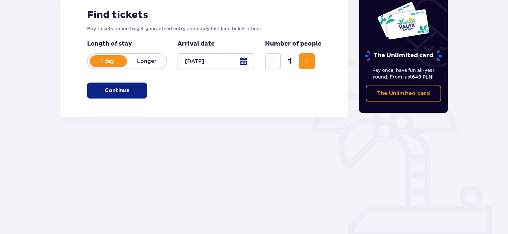
click at [309, 64] on span "Increase" at bounding box center [307, 61] width 8 height 8
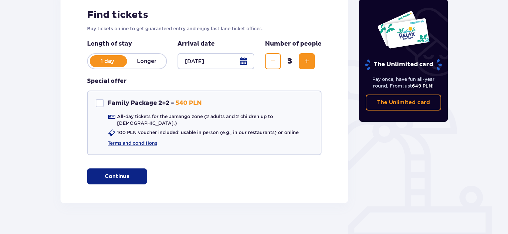
click at [309, 64] on span "Increase" at bounding box center [307, 61] width 8 height 8
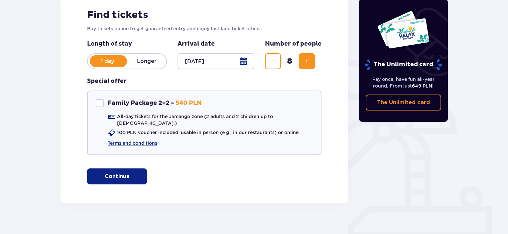
click at [309, 64] on span "Increase" at bounding box center [307, 61] width 8 height 8
click at [116, 173] on p "Continue" at bounding box center [117, 176] width 25 height 7
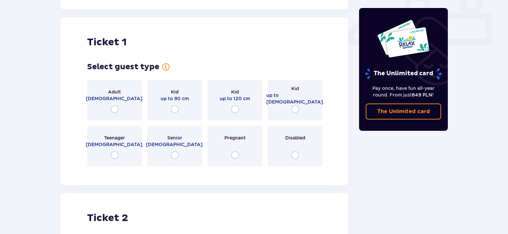
scroll to position [302, 0]
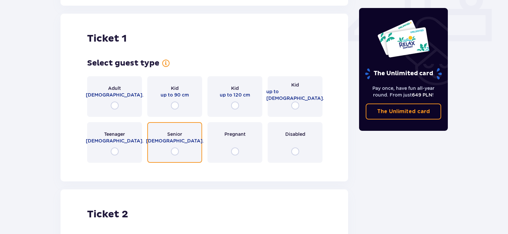
click at [175, 147] on input "radio" at bounding box center [175, 151] width 8 height 8
radio input "true"
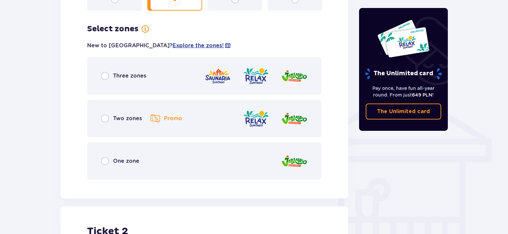
scroll to position [465, 0]
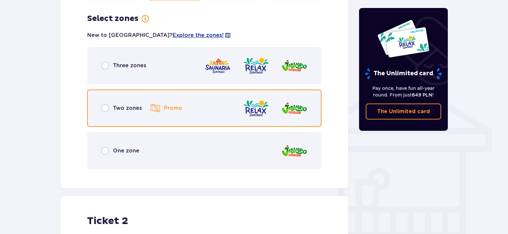
click at [105, 104] on input "radio" at bounding box center [105, 108] width 8 height 8
radio input "true"
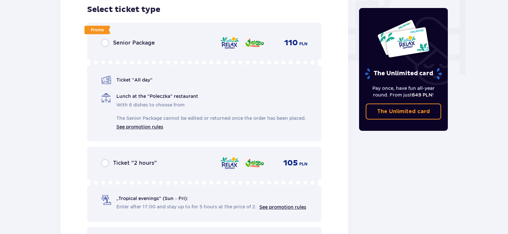
scroll to position [634, 0]
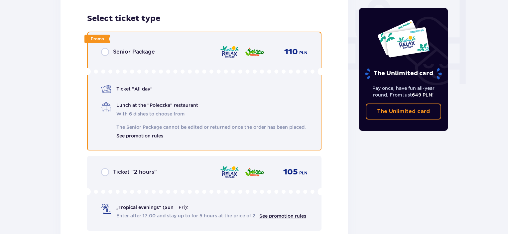
click at [106, 48] on input "radio" at bounding box center [105, 52] width 8 height 8
radio input "true"
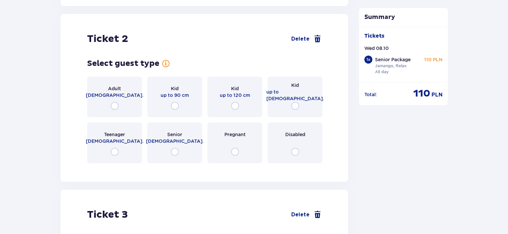
scroll to position [969, 0]
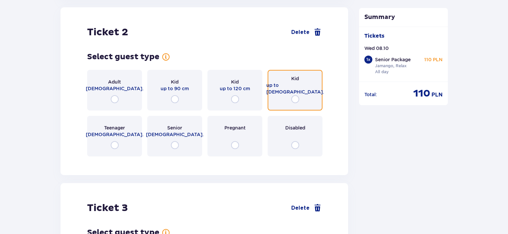
click at [294, 101] on input "radio" at bounding box center [295, 99] width 8 height 8
radio input "true"
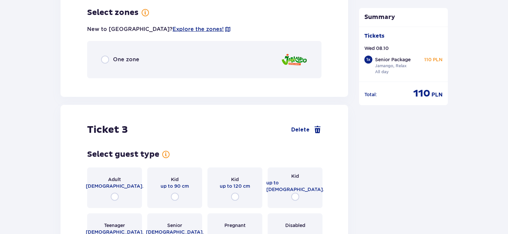
scroll to position [1131, 0]
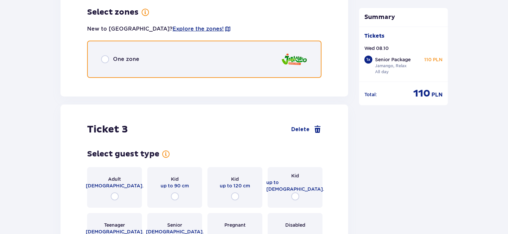
click at [104, 61] on input "radio" at bounding box center [105, 59] width 8 height 8
radio input "true"
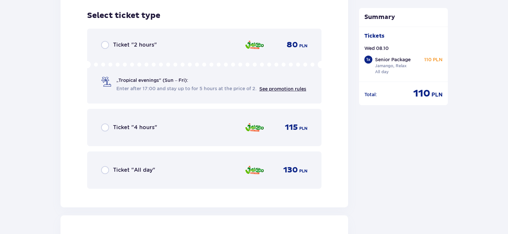
scroll to position [1215, 0]
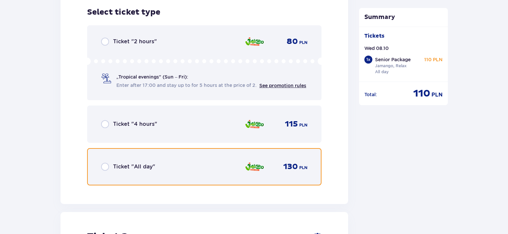
click at [105, 166] on input "radio" at bounding box center [105, 167] width 8 height 8
radio input "true"
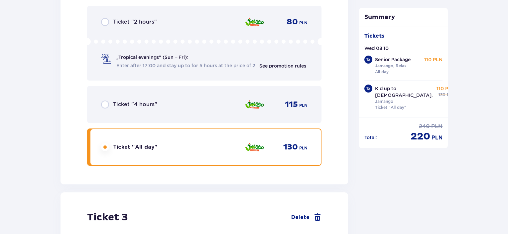
scroll to position [1419, 0]
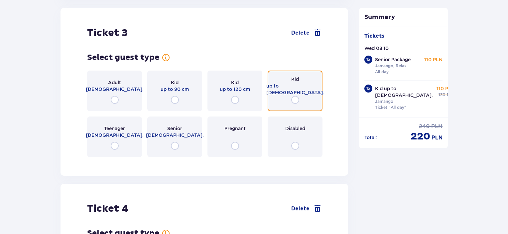
click at [294, 101] on input "radio" at bounding box center [295, 100] width 8 height 8
radio input "true"
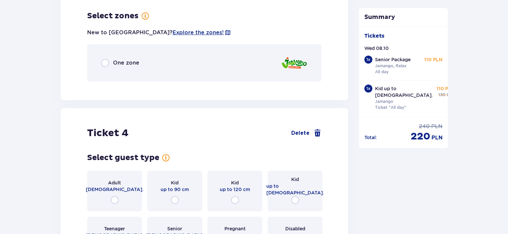
scroll to position [1581, 0]
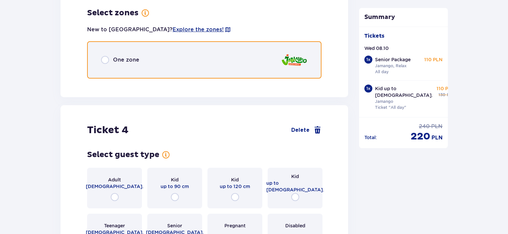
click at [105, 60] on input "radio" at bounding box center [105, 60] width 8 height 8
radio input "true"
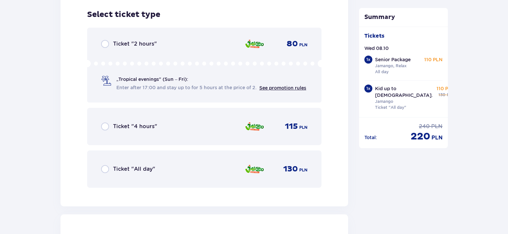
scroll to position [1665, 0]
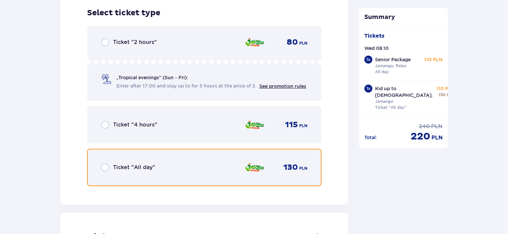
click at [104, 168] on input "radio" at bounding box center [105, 167] width 8 height 8
radio input "true"
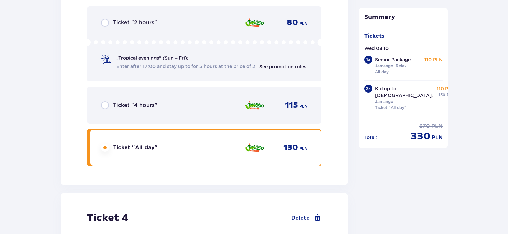
scroll to position [1869, 0]
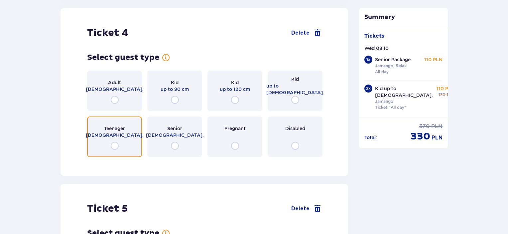
click at [114, 147] on input "radio" at bounding box center [115, 146] width 8 height 8
radio input "true"
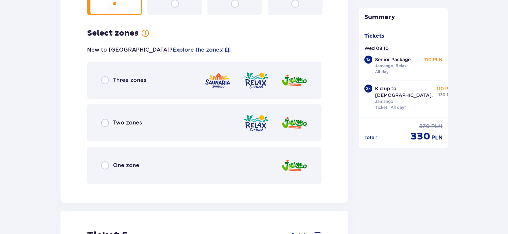
scroll to position [2032, 0]
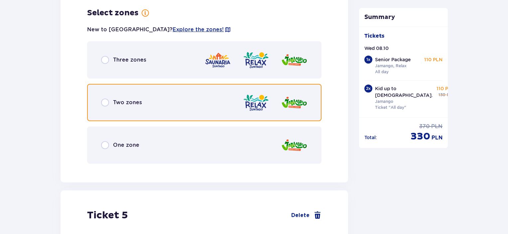
click at [105, 103] on input "radio" at bounding box center [105, 102] width 8 height 8
radio input "true"
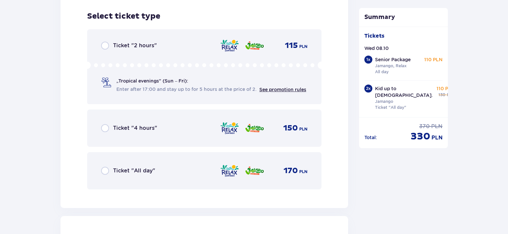
scroll to position [2200, 0]
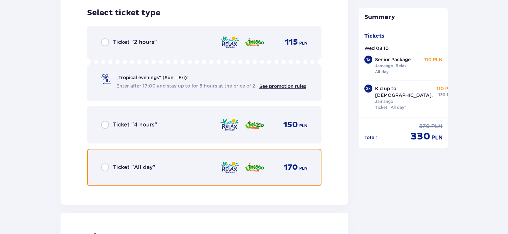
click at [106, 168] on input "radio" at bounding box center [105, 167] width 8 height 8
radio input "true"
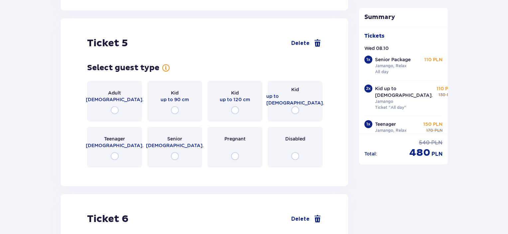
scroll to position [2405, 0]
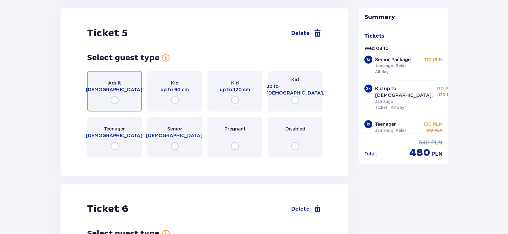
click at [115, 101] on input "radio" at bounding box center [115, 100] width 8 height 8
radio input "true"
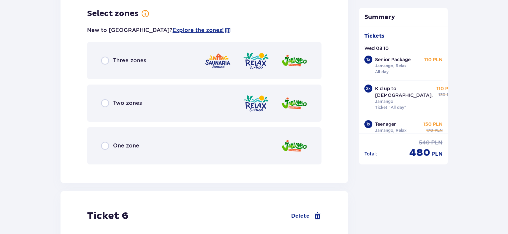
scroll to position [2567, 0]
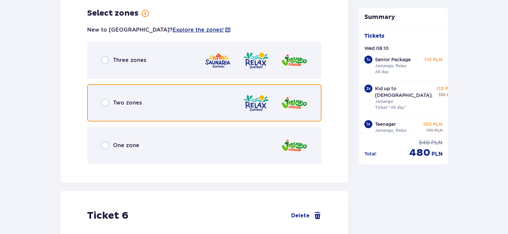
click at [105, 103] on input "radio" at bounding box center [105, 103] width 8 height 8
radio input "true"
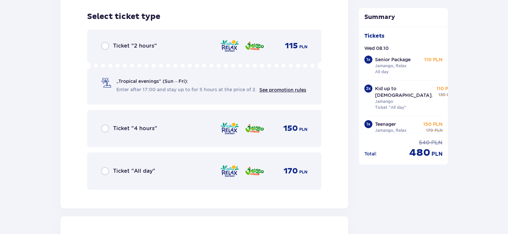
scroll to position [2736, 0]
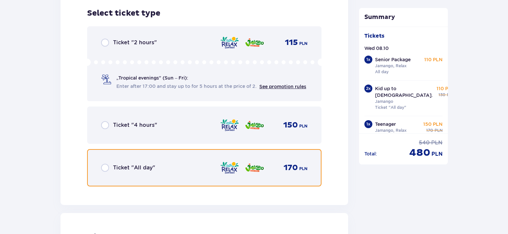
click at [106, 166] on input "radio" at bounding box center [105, 168] width 8 height 8
radio input "true"
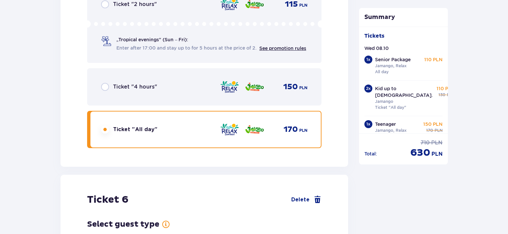
scroll to position [2940, 0]
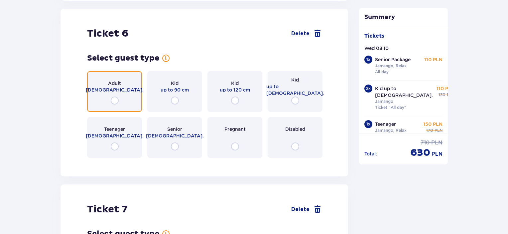
click at [114, 100] on input "radio" at bounding box center [115, 100] width 8 height 8
radio input "true"
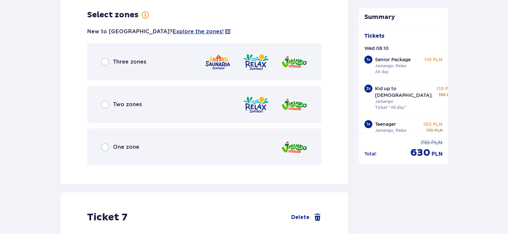
scroll to position [3102, 0]
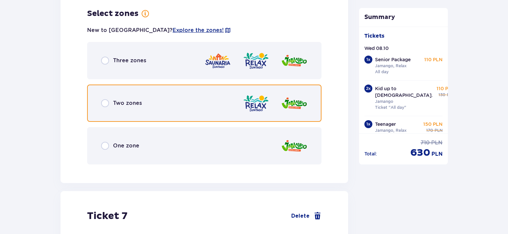
click at [103, 102] on input "radio" at bounding box center [105, 103] width 8 height 8
radio input "true"
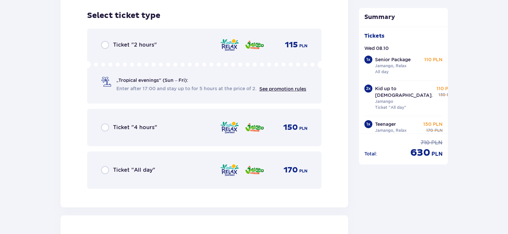
scroll to position [3271, 0]
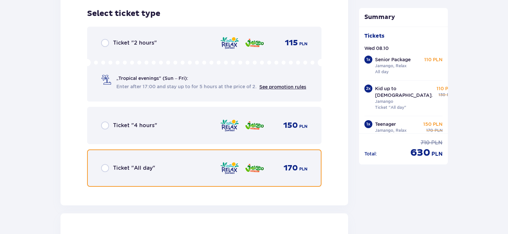
click at [104, 168] on input "radio" at bounding box center [105, 168] width 8 height 8
radio input "true"
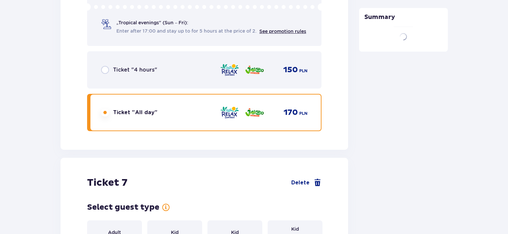
scroll to position [3473, 0]
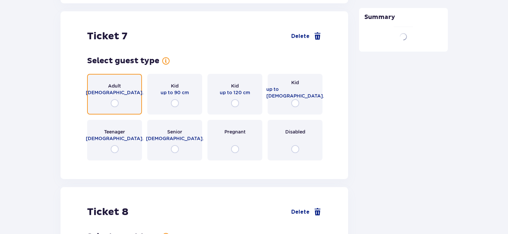
click at [114, 101] on input "radio" at bounding box center [115, 103] width 8 height 8
radio input "true"
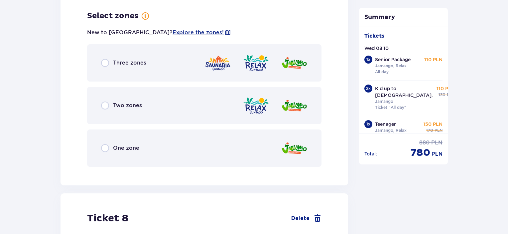
scroll to position [3638, 0]
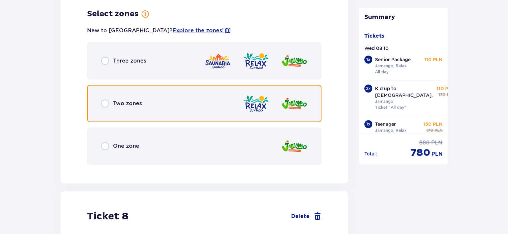
click at [101, 102] on input "radio" at bounding box center [105, 103] width 8 height 8
radio input "true"
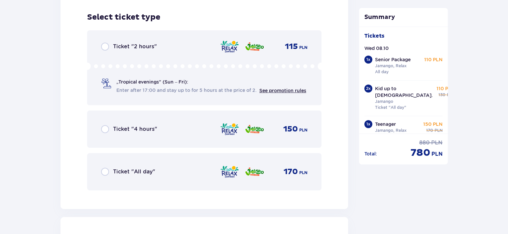
scroll to position [3807, 0]
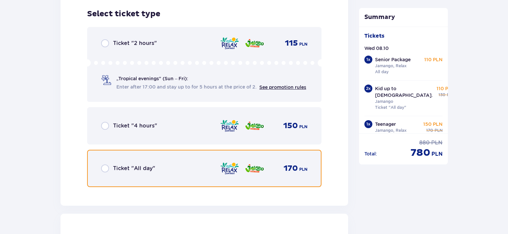
click at [106, 167] on input "radio" at bounding box center [105, 168] width 8 height 8
radio input "true"
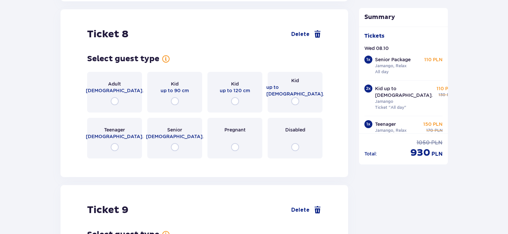
scroll to position [4044, 0]
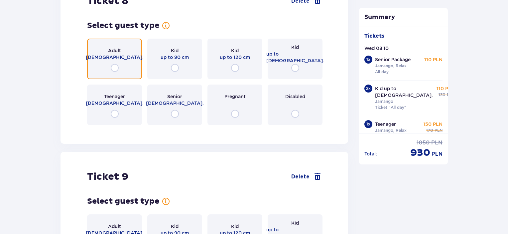
click at [114, 68] on input "radio" at bounding box center [115, 68] width 8 height 8
radio input "true"
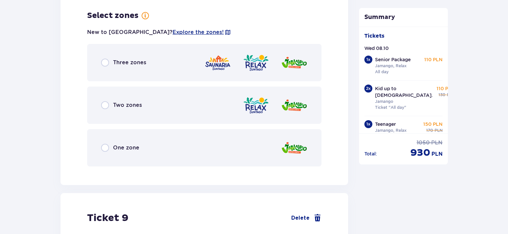
scroll to position [4173, 0]
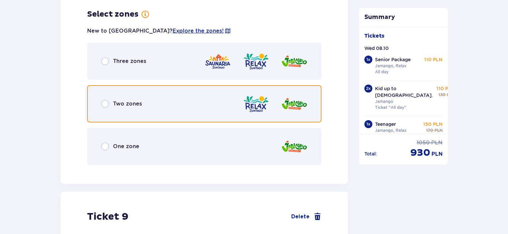
click at [106, 103] on input "radio" at bounding box center [105, 104] width 8 height 8
radio input "true"
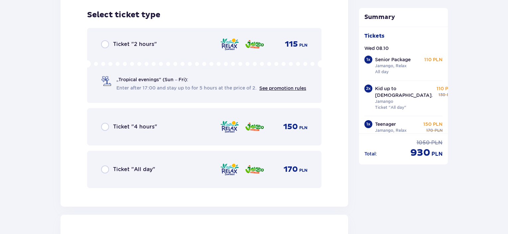
scroll to position [4342, 0]
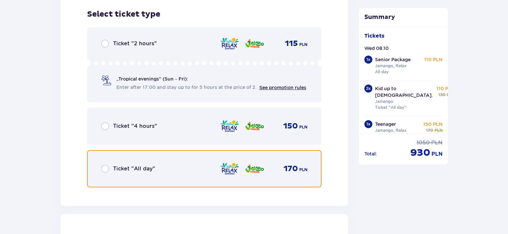
click at [105, 169] on input "radio" at bounding box center [105, 169] width 8 height 8
radio input "true"
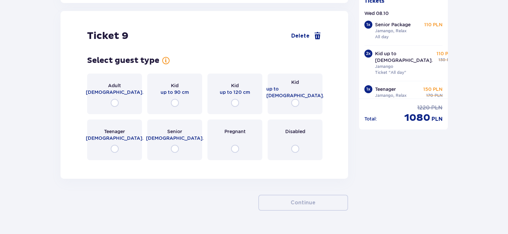
scroll to position [4547, 0]
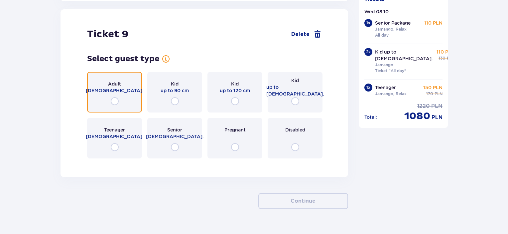
click at [114, 99] on input "radio" at bounding box center [115, 101] width 8 height 8
radio input "true"
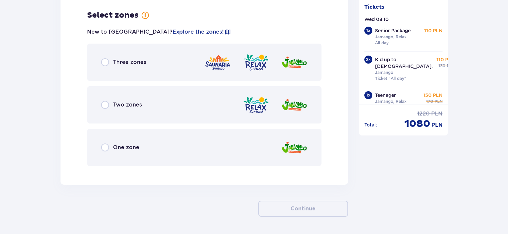
scroll to position [4709, 0]
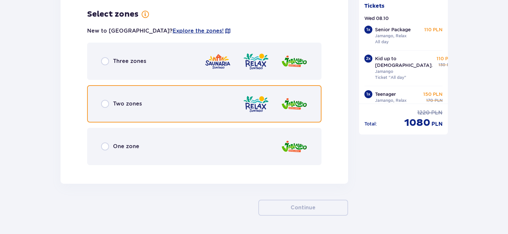
click at [105, 102] on input "radio" at bounding box center [105, 104] width 8 height 8
radio input "true"
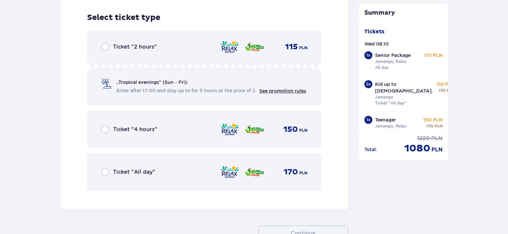
scroll to position [4878, 0]
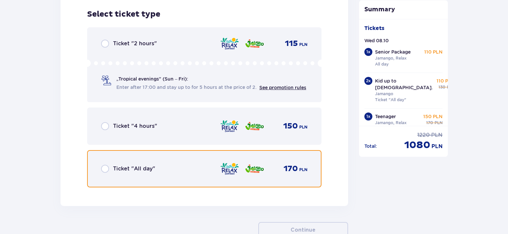
click at [105, 167] on input "radio" at bounding box center [105, 169] width 8 height 8
radio input "true"
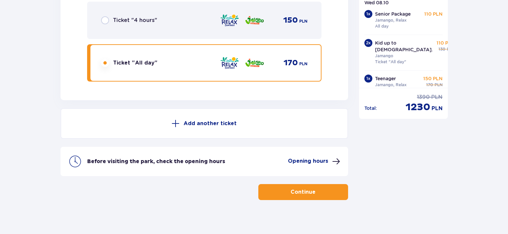
scroll to position [4988, 0]
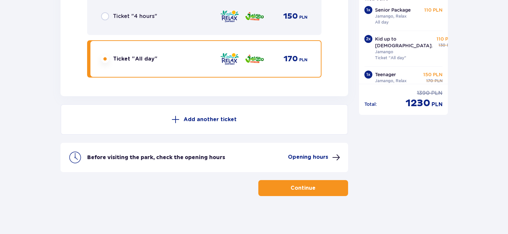
click at [297, 185] on p "Continue" at bounding box center [303, 187] width 25 height 7
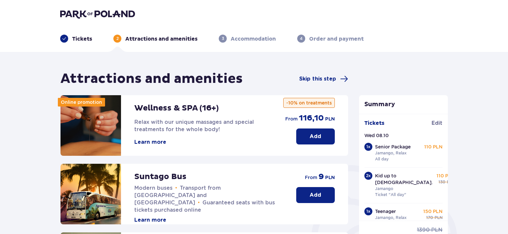
click at [315, 196] on p "Add" at bounding box center [316, 194] width 12 height 7
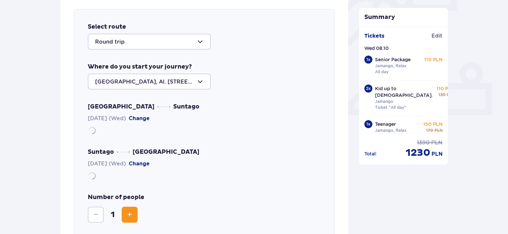
scroll to position [229, 0]
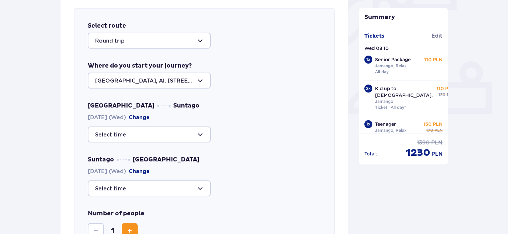
click at [201, 134] on div at bounding box center [149, 134] width 123 height 16
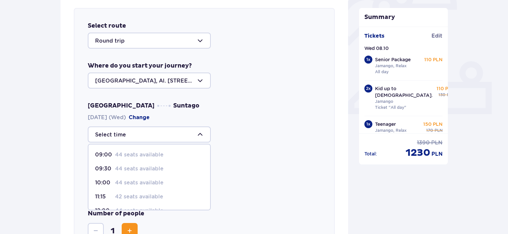
click at [146, 183] on p "44 seats available" at bounding box center [139, 182] width 49 height 7
type input "10:00"
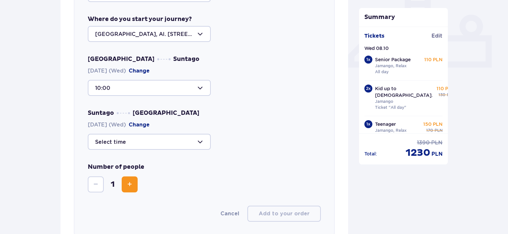
scroll to position [296, 0]
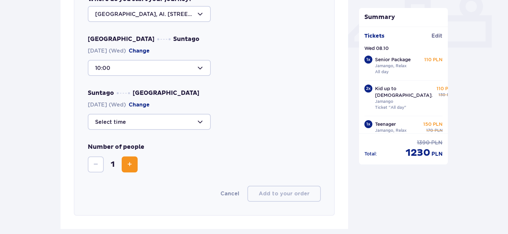
click at [201, 121] on div at bounding box center [149, 122] width 123 height 16
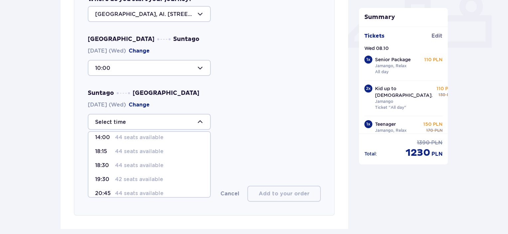
scroll to position [33, 0]
click at [136, 148] on p "44 seats available" at bounding box center [139, 150] width 49 height 7
type input "18:30"
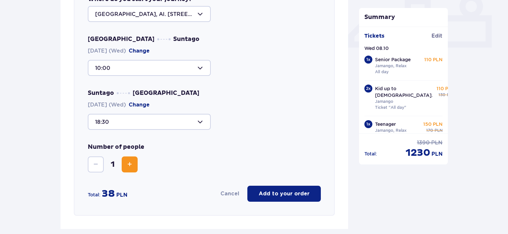
click at [130, 163] on span "Increase" at bounding box center [130, 164] width 8 height 8
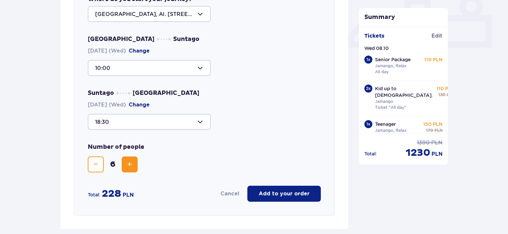
click at [130, 163] on span "Increase" at bounding box center [130, 164] width 8 height 8
click at [281, 194] on p "Add to your order" at bounding box center [284, 193] width 51 height 7
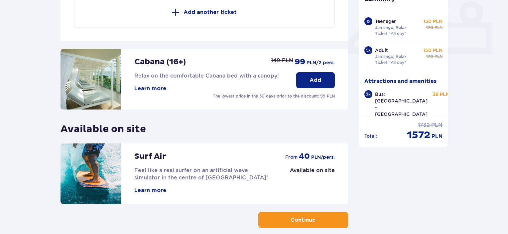
scroll to position [323, 0]
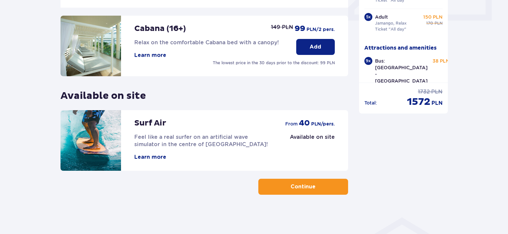
click at [299, 186] on p "Continue" at bounding box center [303, 186] width 25 height 7
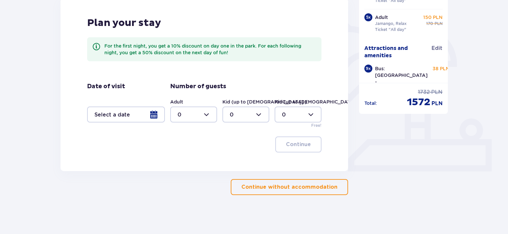
scroll to position [173, 0]
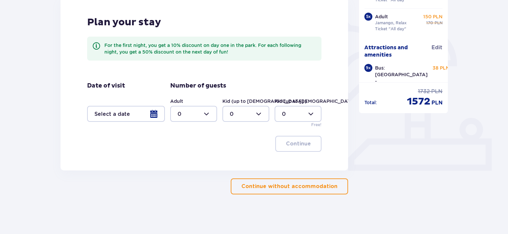
click at [299, 187] on p "Continue without accommodation" at bounding box center [289, 186] width 96 height 7
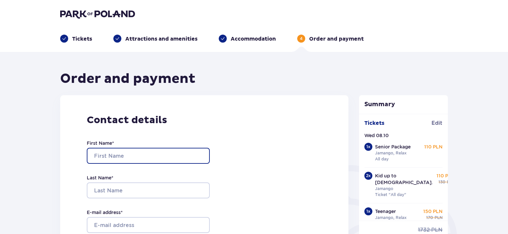
click at [130, 155] on input "First Name *" at bounding box center [148, 156] width 123 height 16
type input "S"
type input "TSIPI"
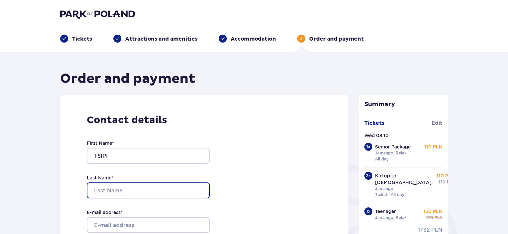
click at [125, 188] on input "Last Name *" at bounding box center [148, 190] width 123 height 16
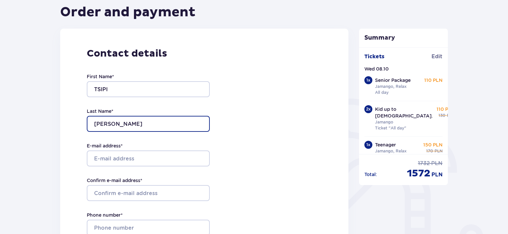
type input "GALPERIN"
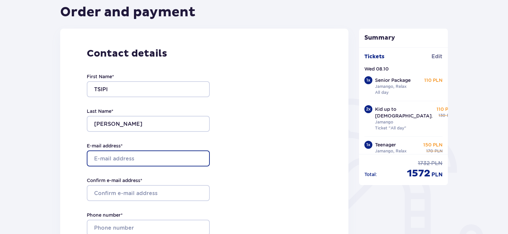
click at [124, 159] on input "E-mail address *" at bounding box center [148, 158] width 123 height 16
type input "[EMAIL_ADDRESS][DOMAIN_NAME]"
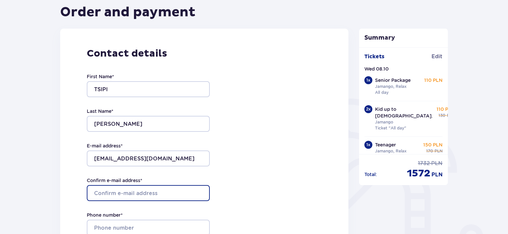
click at [147, 191] on input "Confirm e-mail address *" at bounding box center [148, 193] width 123 height 16
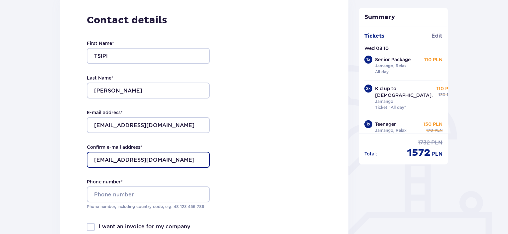
type input "[EMAIL_ADDRESS][DOMAIN_NAME]"
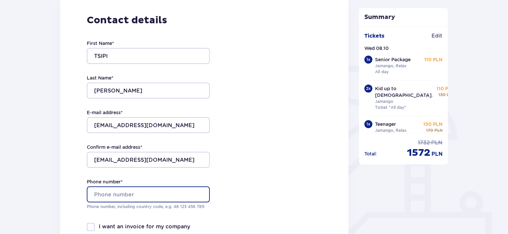
click at [130, 193] on input "Phone number *" at bounding box center [148, 194] width 123 height 16
type input "+972 52 439 9855"
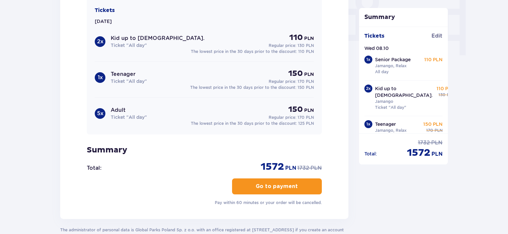
scroll to position [665, 0]
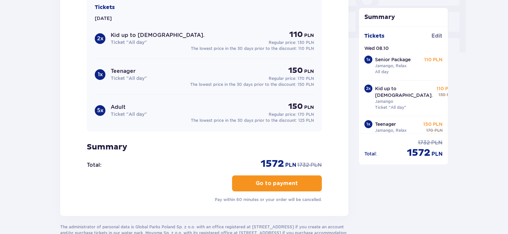
click at [274, 181] on p "Go to payment" at bounding box center [277, 183] width 42 height 7
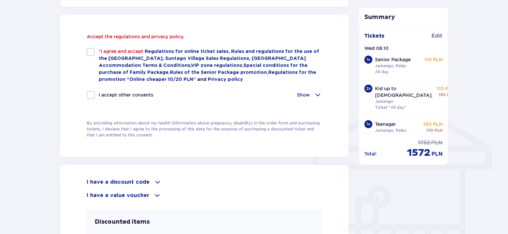
scroll to position [447, 0]
click at [93, 53] on div at bounding box center [91, 52] width 8 height 8
checkbox input "true"
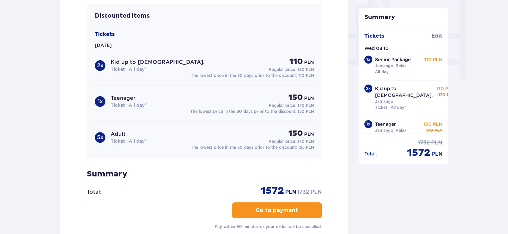
scroll to position [718, 0]
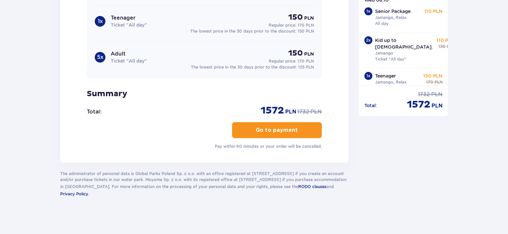
click at [272, 128] on p "Go to payment" at bounding box center [277, 129] width 42 height 7
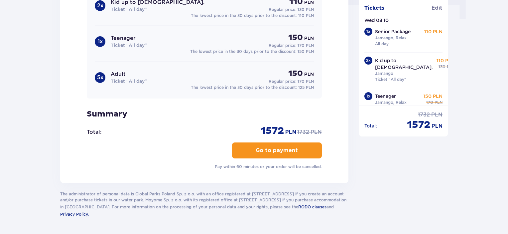
scroll to position [652, 0]
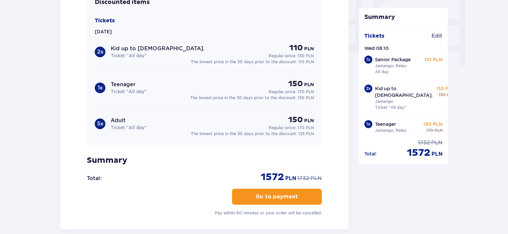
click at [276, 193] on p "Go to payment" at bounding box center [277, 196] width 42 height 7
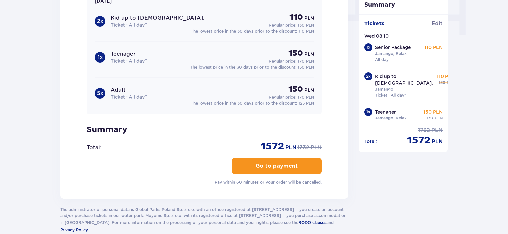
scroll to position [718, 0]
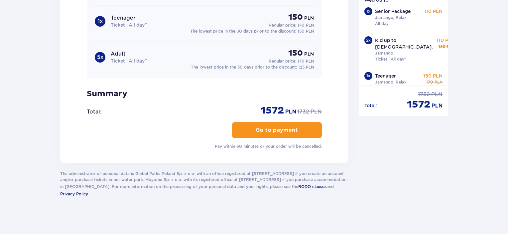
click at [272, 127] on p "Go to payment" at bounding box center [277, 129] width 42 height 7
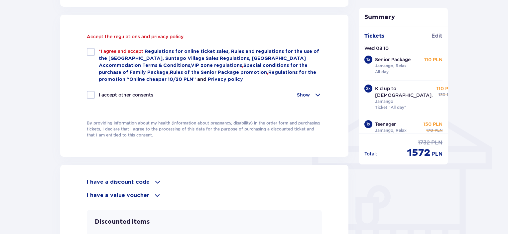
scroll to position [447, 0]
click at [90, 50] on div at bounding box center [91, 52] width 8 height 8
checkbox input "true"
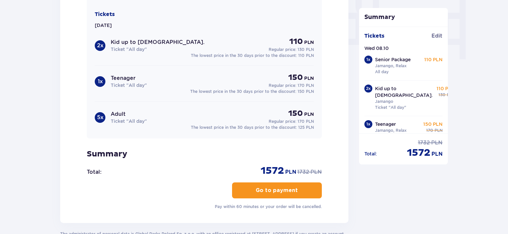
scroll to position [718, 0]
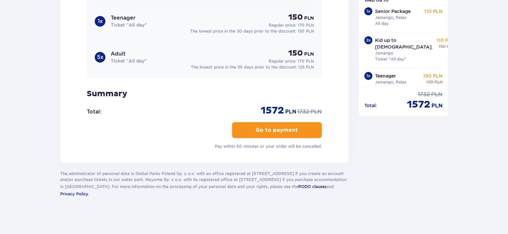
click at [271, 127] on p "Go to payment" at bounding box center [277, 129] width 42 height 7
click at [275, 128] on p "Go to payment" at bounding box center [277, 129] width 42 height 7
click at [247, 125] on button "Go to payment" at bounding box center [277, 130] width 90 height 16
click at [303, 126] on button "Go to payment" at bounding box center [277, 130] width 90 height 16
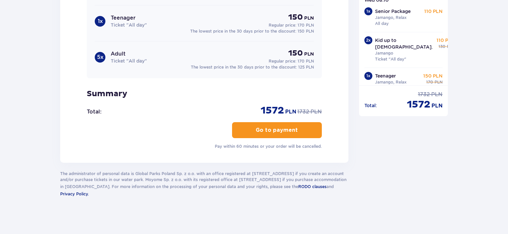
click at [303, 126] on button "Go to payment" at bounding box center [277, 130] width 90 height 16
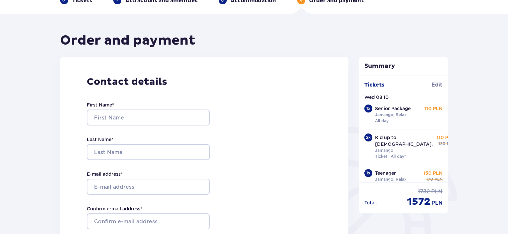
scroll to position [20, 0]
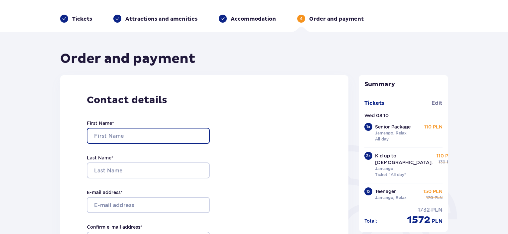
click at [135, 135] on input "First Name *" at bounding box center [148, 136] width 123 height 16
type input "t"
type input "TSIPI"
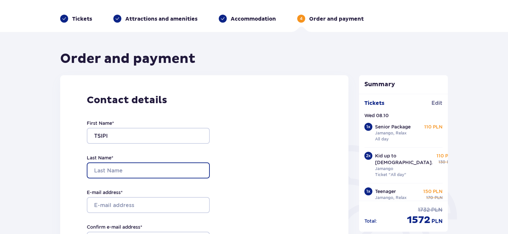
click at [113, 171] on input "Last Name *" at bounding box center [148, 170] width 123 height 16
type input "SHKOLNIZKII"
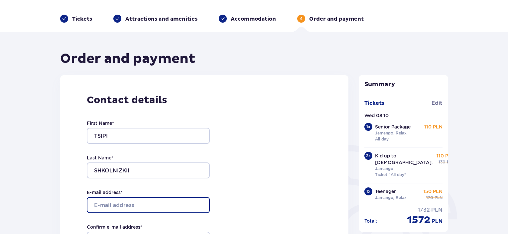
click at [108, 205] on input "E-mail address *" at bounding box center [148, 205] width 123 height 16
type input "[EMAIL_ADDRESS][DOMAIN_NAME]"
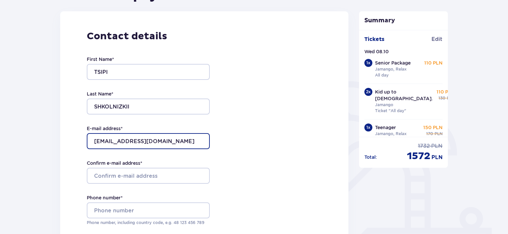
scroll to position [86, 0]
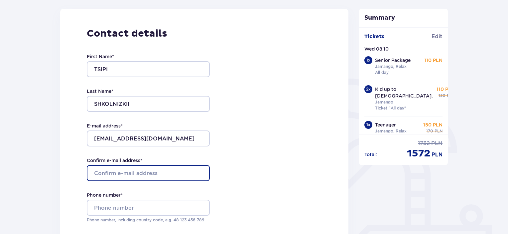
click at [147, 171] on input "Confirm e-mail address *" at bounding box center [148, 173] width 123 height 16
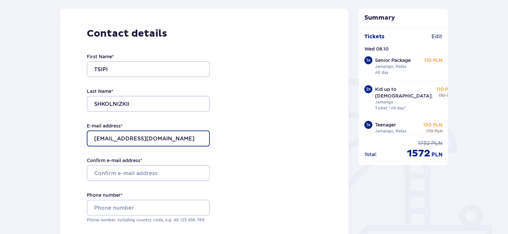
drag, startPoint x: 149, startPoint y: 138, endPoint x: 90, endPoint y: 138, distance: 58.5
click at [90, 138] on input "[EMAIL_ADDRESS][DOMAIN_NAME]" at bounding box center [148, 138] width 123 height 16
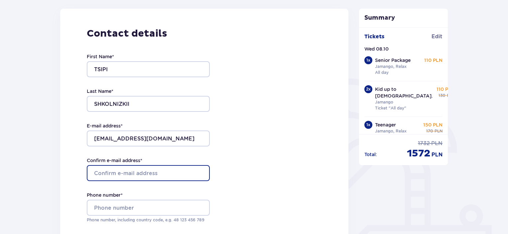
click at [132, 170] on input "Confirm e-mail address *" at bounding box center [148, 173] width 123 height 16
paste input "[EMAIL_ADDRESS][DOMAIN_NAME]"
type input "[EMAIL_ADDRESS][DOMAIN_NAME]"
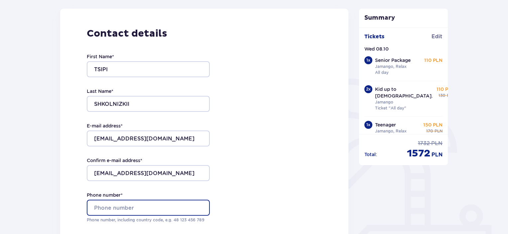
click at [111, 208] on input "Phone number *" at bounding box center [148, 208] width 123 height 16
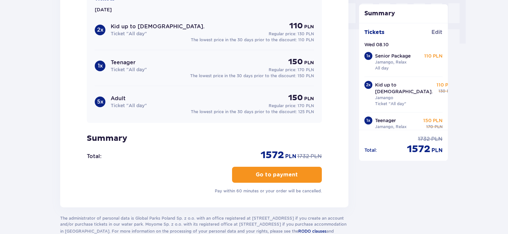
scroll to position [685, 0]
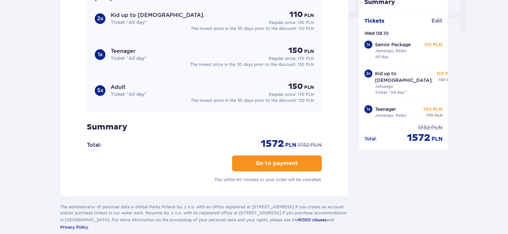
type input "[PHONE_NUMBER]"
click at [273, 161] on p "Go to payment" at bounding box center [277, 163] width 42 height 7
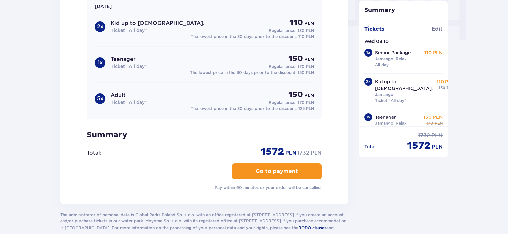
scroll to position [718, 0]
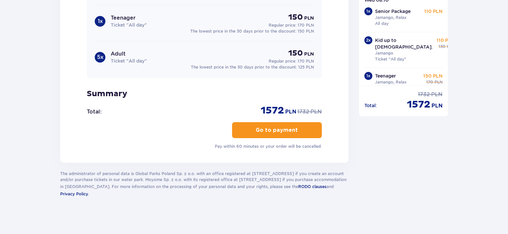
click at [287, 131] on p "Go to payment" at bounding box center [277, 129] width 42 height 7
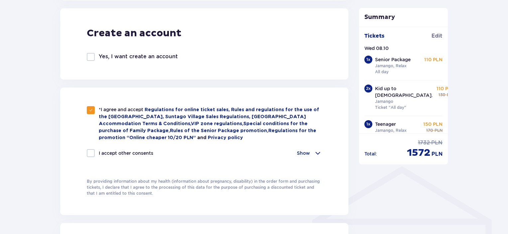
scroll to position [386, 0]
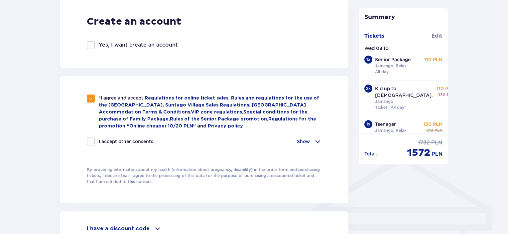
click at [90, 46] on div at bounding box center [91, 45] width 8 height 8
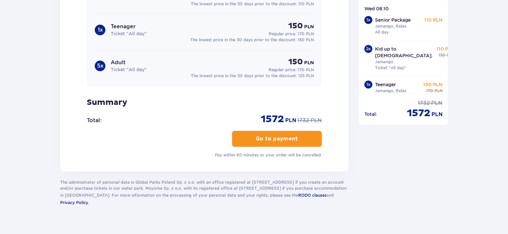
scroll to position [760, 0]
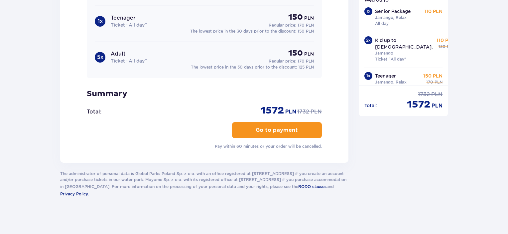
click at [256, 126] on p "Go to payment" at bounding box center [277, 129] width 42 height 7
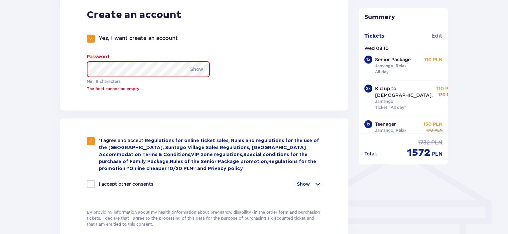
scroll to position [354, 0]
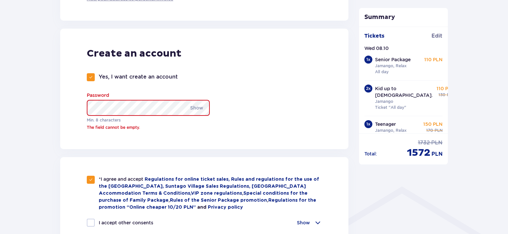
click at [92, 79] on span at bounding box center [91, 77] width 4 height 4
checkbox input "false"
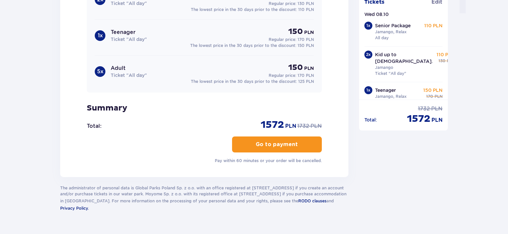
scroll to position [718, 0]
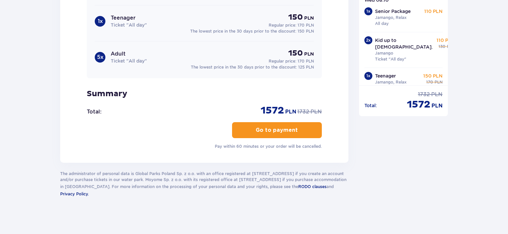
click at [267, 126] on p "Go to payment" at bounding box center [277, 129] width 42 height 7
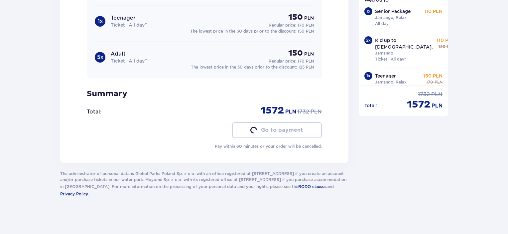
click at [267, 126] on p "Go to payment" at bounding box center [282, 129] width 42 height 7
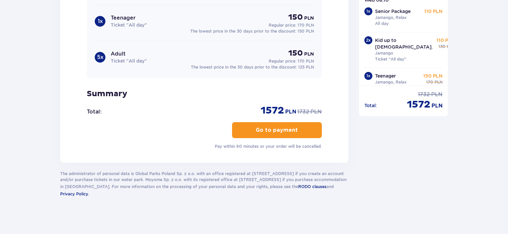
click at [296, 126] on span "button" at bounding box center [299, 130] width 8 height 8
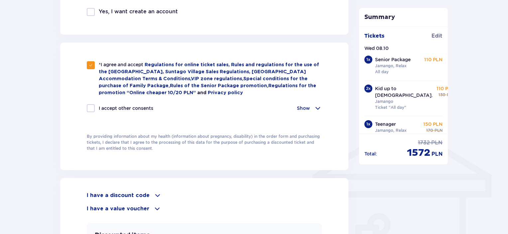
scroll to position [386, 0]
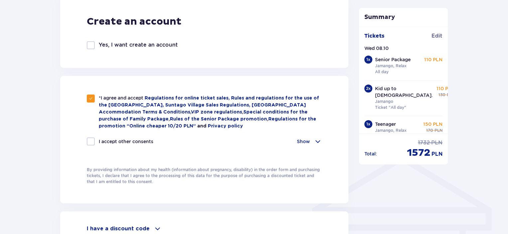
click at [319, 140] on span at bounding box center [318, 141] width 8 height 8
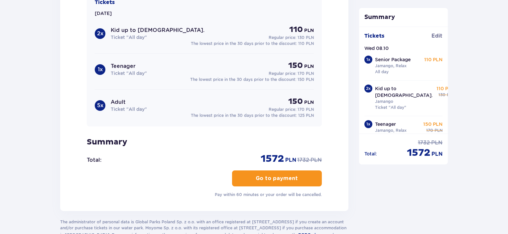
scroll to position [818, 0]
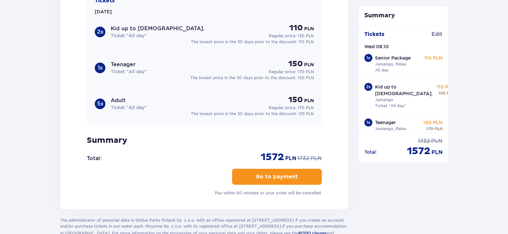
click at [276, 174] on p "Go to payment" at bounding box center [277, 176] width 42 height 7
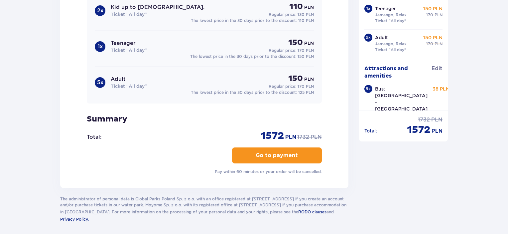
scroll to position [865, 0]
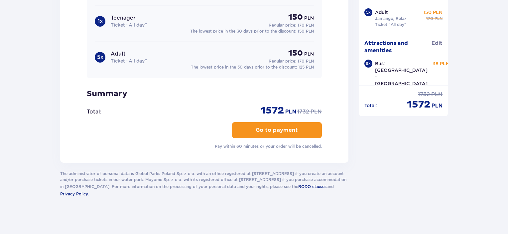
click at [271, 132] on button "Go to payment" at bounding box center [277, 130] width 90 height 16
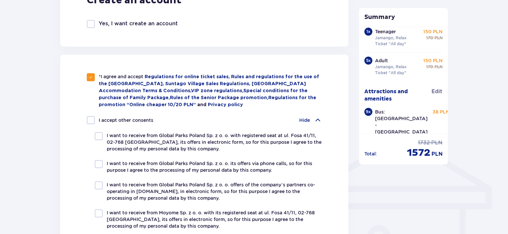
scroll to position [399, 0]
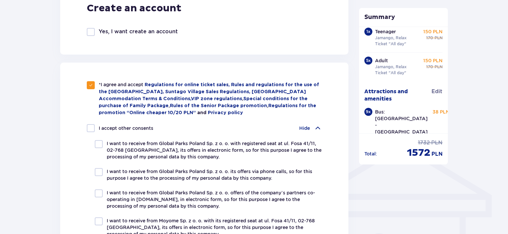
click at [316, 125] on span at bounding box center [318, 128] width 8 height 8
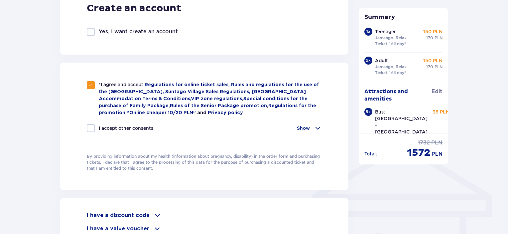
click at [92, 83] on span at bounding box center [91, 85] width 4 height 4
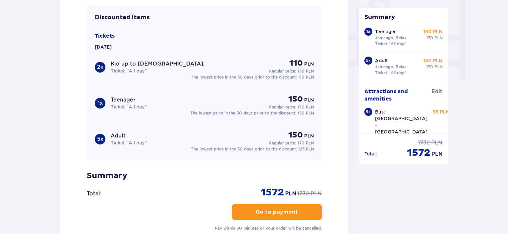
scroll to position [718, 0]
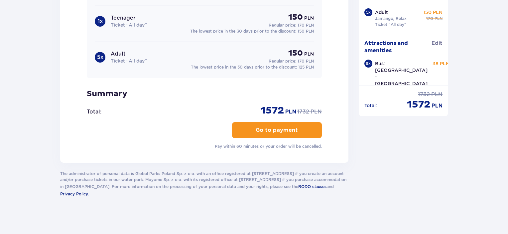
click at [263, 126] on p "Go to payment" at bounding box center [277, 129] width 42 height 7
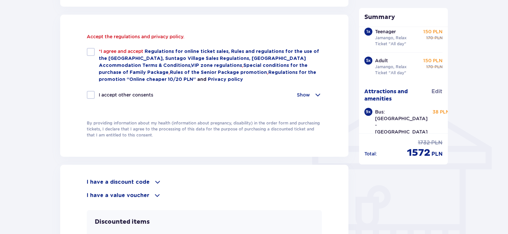
scroll to position [447, 0]
click at [91, 51] on div at bounding box center [91, 52] width 8 height 8
checkbox input "true"
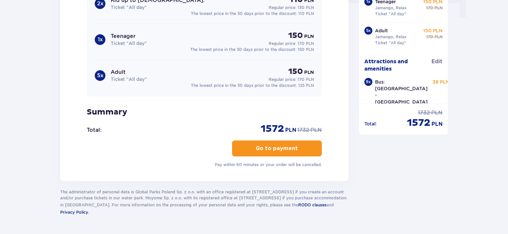
scroll to position [718, 0]
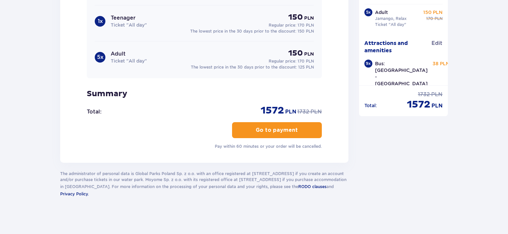
click at [265, 129] on p "Go to payment" at bounding box center [277, 129] width 42 height 7
drag, startPoint x: 324, startPoint y: 145, endPoint x: 212, endPoint y: 145, distance: 111.8
click at [212, 145] on div "I have a discount code Apply I have a value voucher Apply Discounted items Tick…" at bounding box center [204, 21] width 288 height 284
copy p "Pay within 60 minutes or your order will be cancelled."
click at [269, 128] on p "Go to payment" at bounding box center [277, 129] width 42 height 7
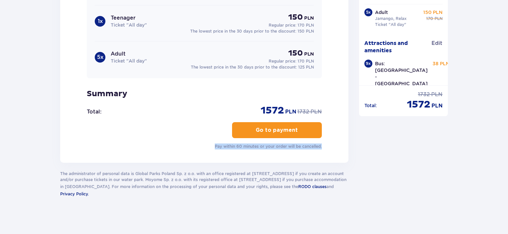
click at [314, 127] on button "Go to payment" at bounding box center [277, 130] width 90 height 16
click at [302, 127] on button "Go to payment" at bounding box center [277, 130] width 90 height 16
click at [289, 128] on p "Go to payment" at bounding box center [277, 129] width 42 height 7
click at [286, 128] on p "Go to payment" at bounding box center [277, 129] width 42 height 7
click at [327, 137] on div "I have a discount code Apply I have a value voucher Apply Discounted items Tick…" at bounding box center [204, 21] width 288 height 284
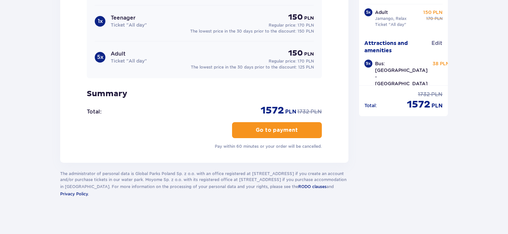
click at [307, 132] on button "Go to payment" at bounding box center [277, 130] width 90 height 16
click at [297, 127] on span "button" at bounding box center [299, 130] width 8 height 8
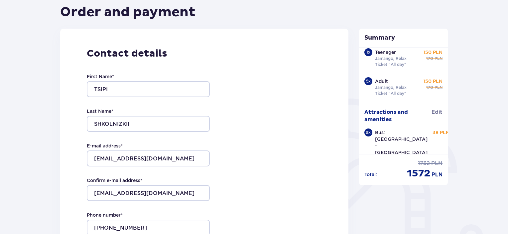
scroll to position [0, 0]
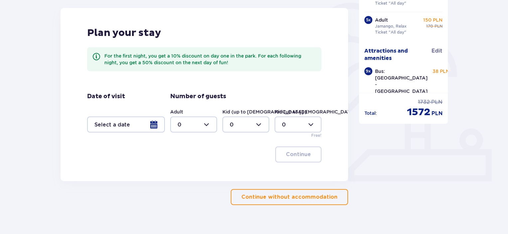
scroll to position [173, 0]
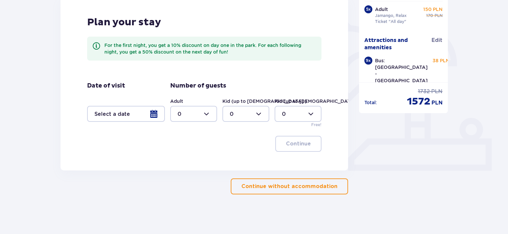
click at [287, 187] on p "Continue without accommodation" at bounding box center [289, 186] width 96 height 7
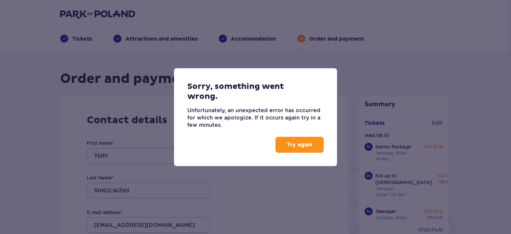
click at [291, 146] on p "Try again" at bounding box center [300, 144] width 26 height 7
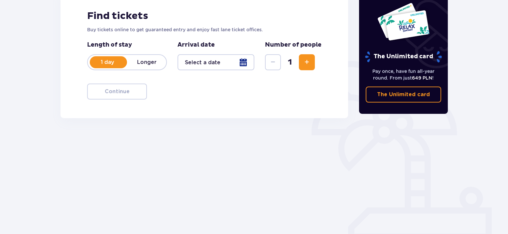
scroll to position [105, 0]
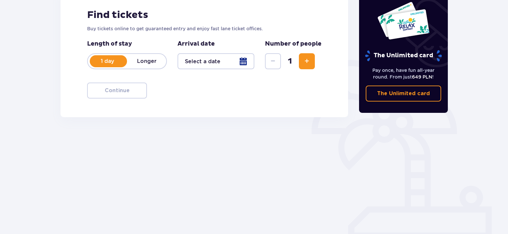
click at [243, 62] on div at bounding box center [216, 61] width 77 height 16
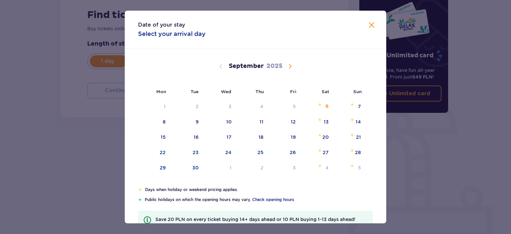
click at [290, 66] on span "Calendar" at bounding box center [290, 66] width 8 height 8
click at [230, 121] on div "8" at bounding box center [220, 122] width 32 height 15
type input "[DATE]"
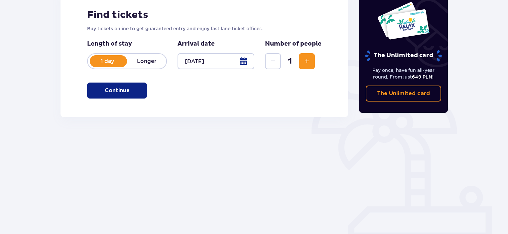
click at [307, 62] on span "Increase" at bounding box center [307, 61] width 8 height 8
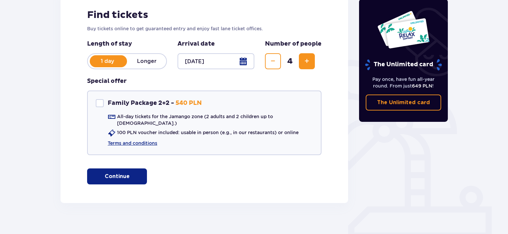
click at [307, 62] on span "Increase" at bounding box center [307, 61] width 8 height 8
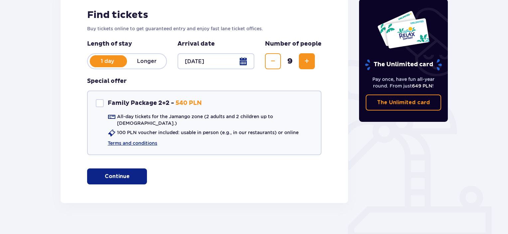
click at [124, 173] on p "Continue" at bounding box center [117, 176] width 25 height 7
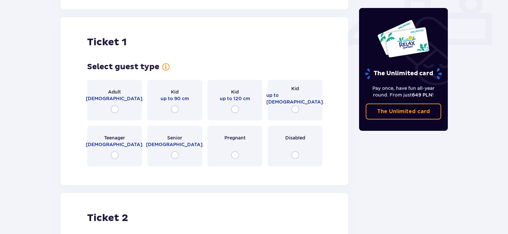
scroll to position [302, 0]
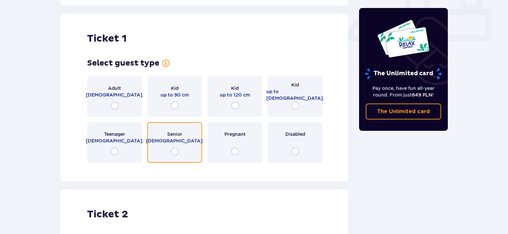
click at [177, 147] on input "radio" at bounding box center [175, 151] width 8 height 8
radio input "true"
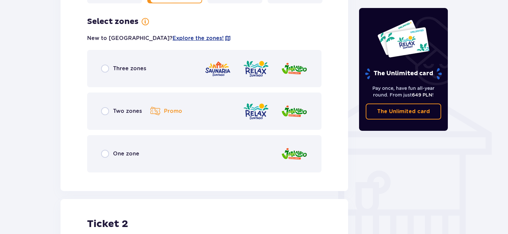
scroll to position [465, 0]
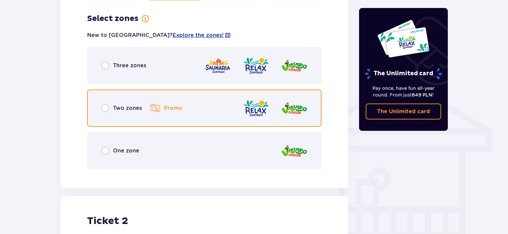
click at [103, 104] on input "radio" at bounding box center [105, 108] width 8 height 8
radio input "true"
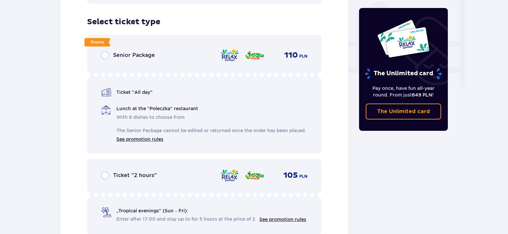
scroll to position [634, 0]
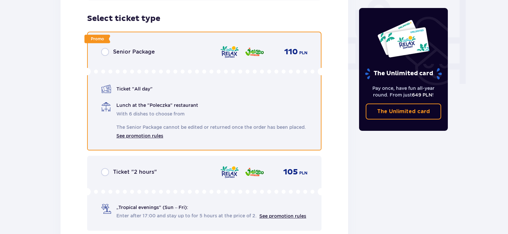
click at [107, 48] on input "radio" at bounding box center [105, 52] width 8 height 8
radio input "true"
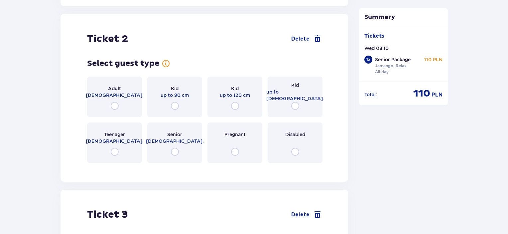
scroll to position [969, 0]
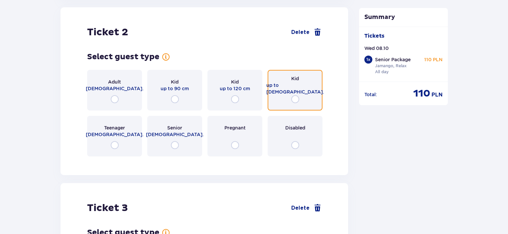
click at [294, 101] on input "radio" at bounding box center [295, 99] width 8 height 8
radio input "true"
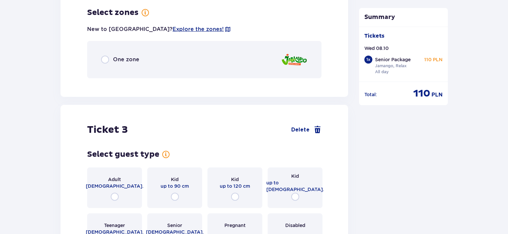
scroll to position [1131, 0]
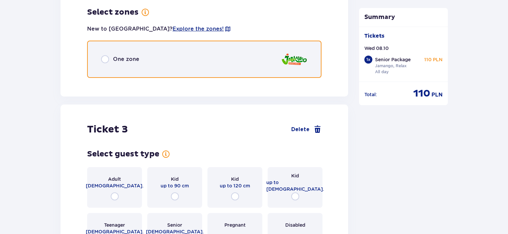
click at [106, 60] on input "radio" at bounding box center [105, 59] width 8 height 8
radio input "true"
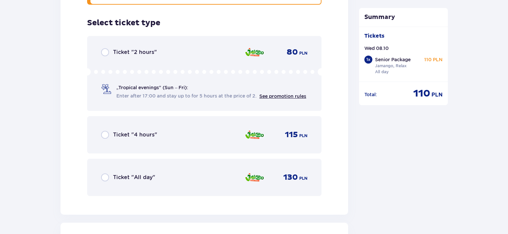
scroll to position [1215, 0]
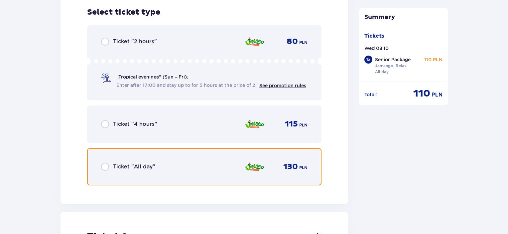
click at [105, 166] on input "radio" at bounding box center [105, 167] width 8 height 8
radio input "true"
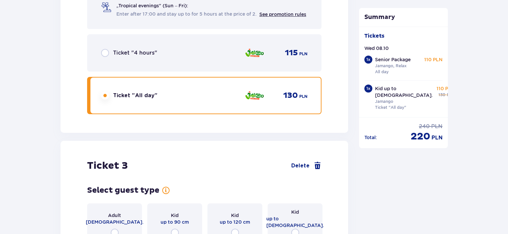
scroll to position [1419, 0]
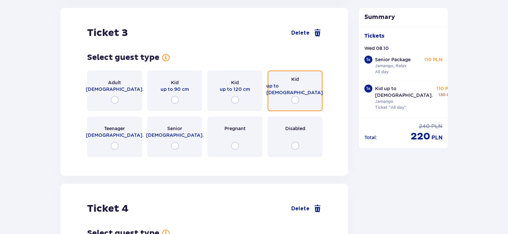
click at [295, 98] on input "radio" at bounding box center [295, 100] width 8 height 8
radio input "true"
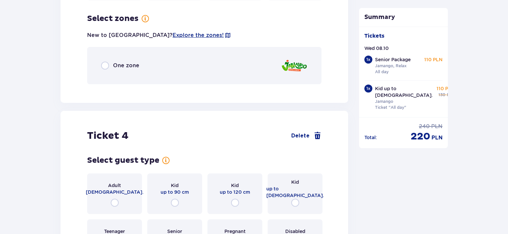
scroll to position [1581, 0]
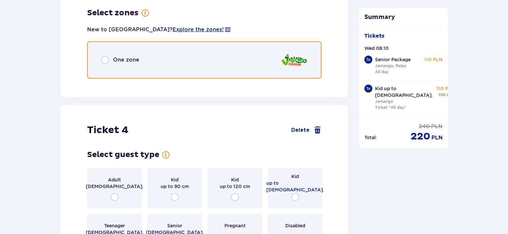
click at [105, 61] on input "radio" at bounding box center [105, 60] width 8 height 8
radio input "true"
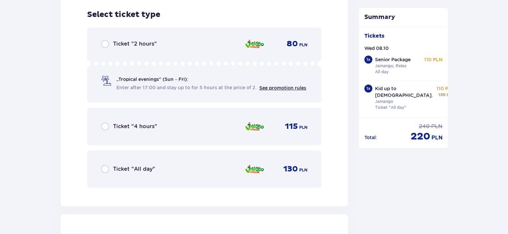
scroll to position [1665, 0]
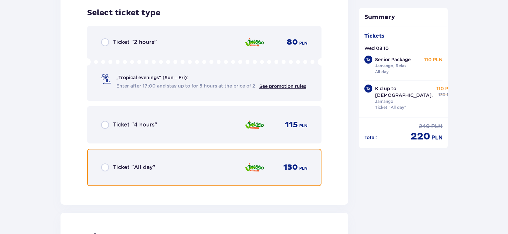
click at [103, 169] on input "radio" at bounding box center [105, 167] width 8 height 8
radio input "true"
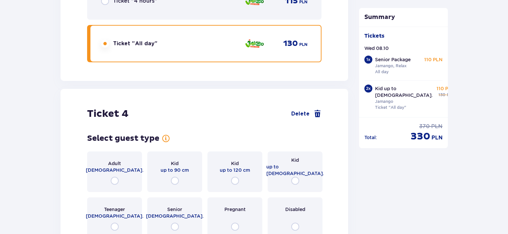
scroll to position [1869, 0]
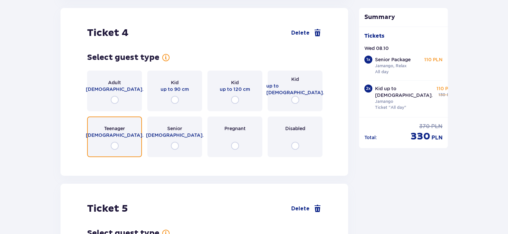
click at [115, 146] on input "radio" at bounding box center [115, 146] width 8 height 8
radio input "true"
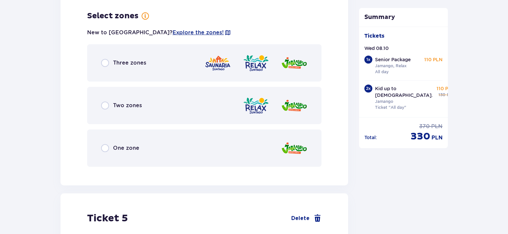
scroll to position [2032, 0]
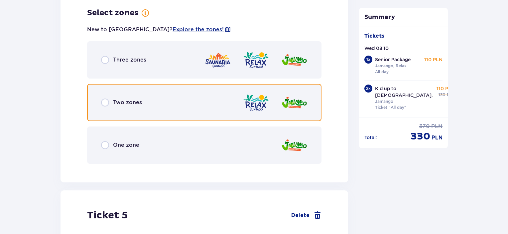
click at [104, 103] on input "radio" at bounding box center [105, 102] width 8 height 8
radio input "true"
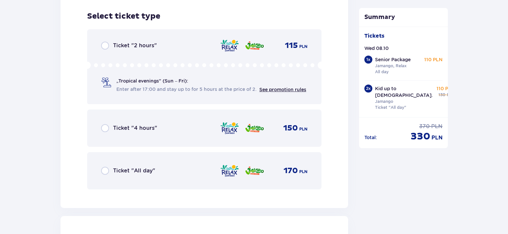
scroll to position [2200, 0]
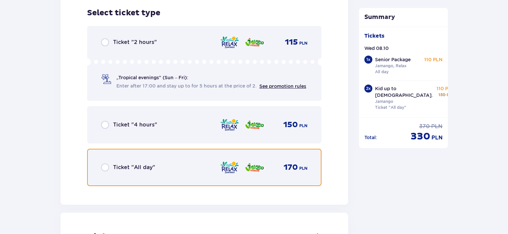
click at [105, 169] on input "radio" at bounding box center [105, 167] width 8 height 8
radio input "true"
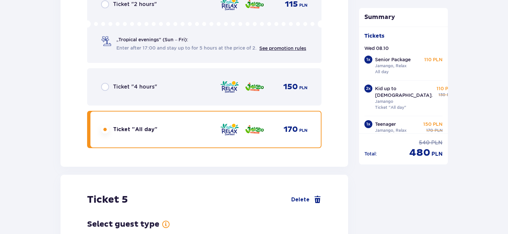
scroll to position [2405, 0]
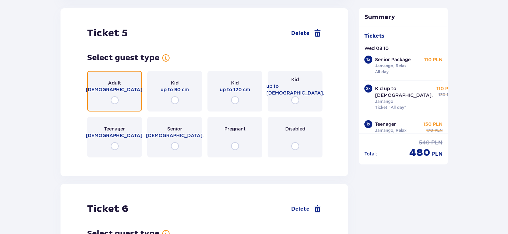
click at [116, 100] on input "radio" at bounding box center [115, 100] width 8 height 8
radio input "true"
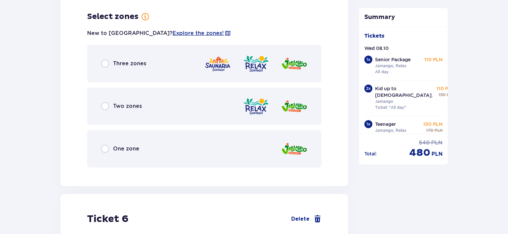
scroll to position [2567, 0]
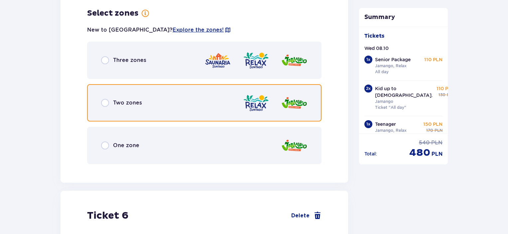
click at [106, 103] on input "radio" at bounding box center [105, 103] width 8 height 8
radio input "true"
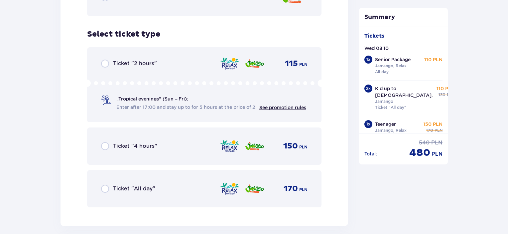
scroll to position [2736, 0]
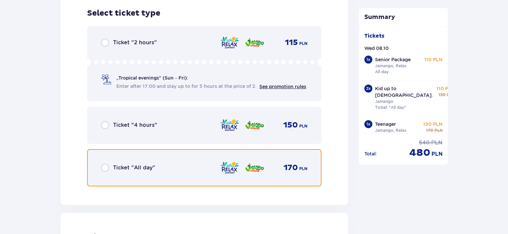
click at [104, 165] on input "radio" at bounding box center [105, 168] width 8 height 8
radio input "true"
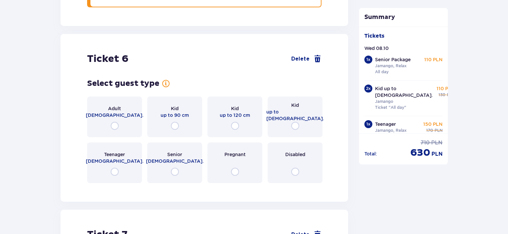
scroll to position [2940, 0]
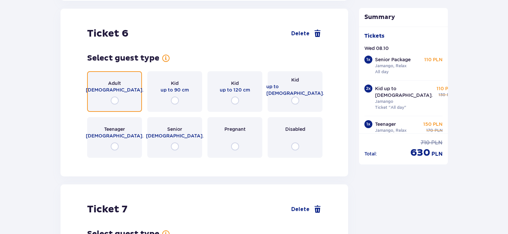
click at [115, 101] on input "radio" at bounding box center [115, 100] width 8 height 8
radio input "true"
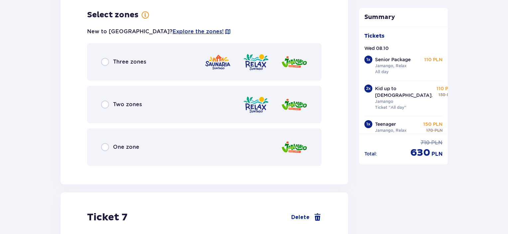
scroll to position [3102, 0]
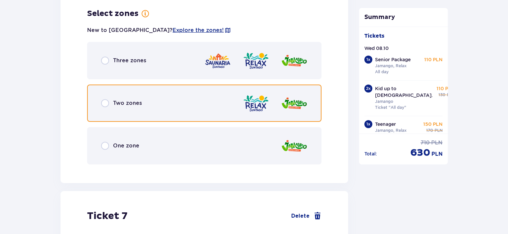
click at [107, 101] on input "radio" at bounding box center [105, 103] width 8 height 8
radio input "true"
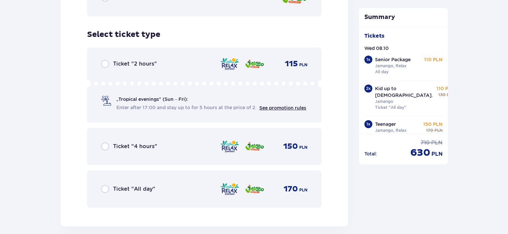
scroll to position [3271, 0]
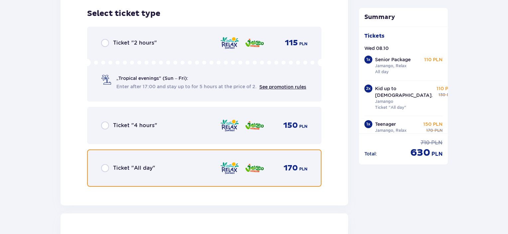
click at [106, 165] on input "radio" at bounding box center [105, 168] width 8 height 8
radio input "true"
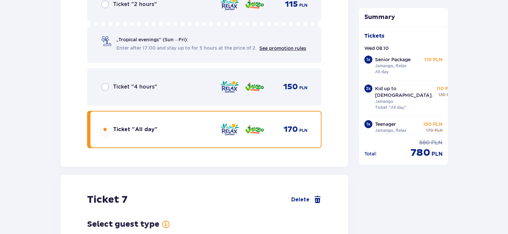
scroll to position [3476, 0]
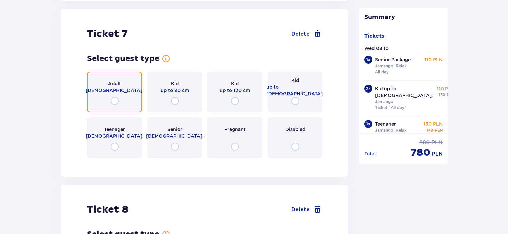
click at [115, 99] on input "radio" at bounding box center [115, 101] width 8 height 8
radio input "true"
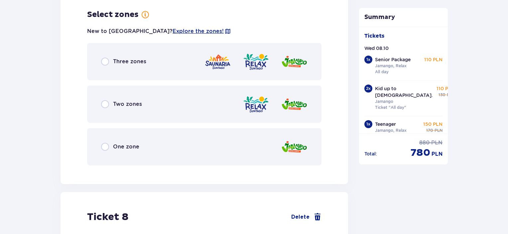
scroll to position [3638, 0]
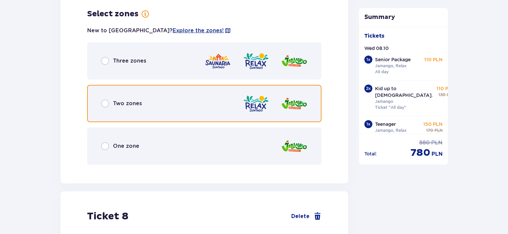
click at [105, 103] on input "radio" at bounding box center [105, 103] width 8 height 8
radio input "true"
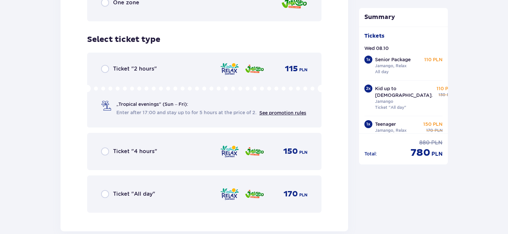
scroll to position [3807, 0]
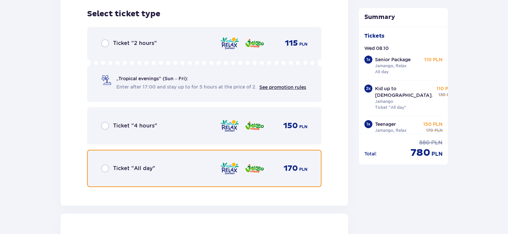
click at [105, 167] on input "radio" at bounding box center [105, 168] width 8 height 8
radio input "true"
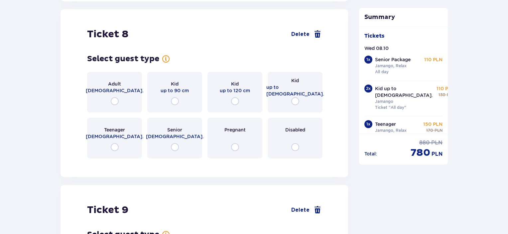
scroll to position [4011, 0]
click at [114, 101] on input "radio" at bounding box center [115, 101] width 8 height 8
radio input "true"
click at [115, 101] on input "radio" at bounding box center [115, 101] width 8 height 8
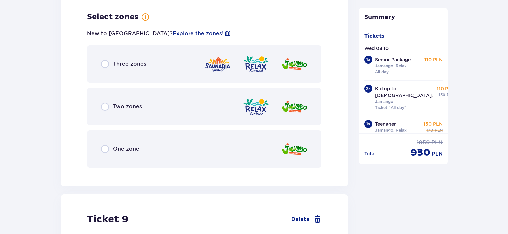
scroll to position [4173, 0]
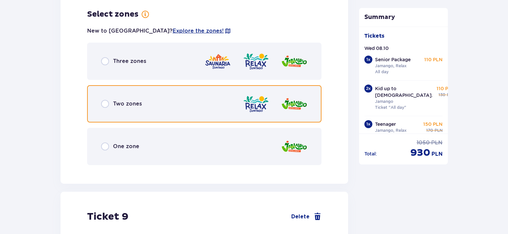
click at [106, 103] on input "radio" at bounding box center [105, 104] width 8 height 8
radio input "true"
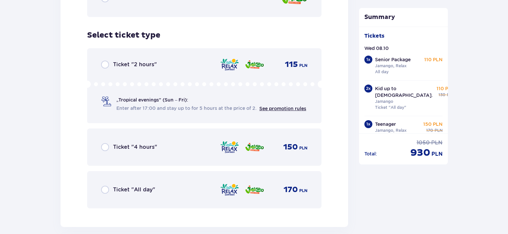
scroll to position [4342, 0]
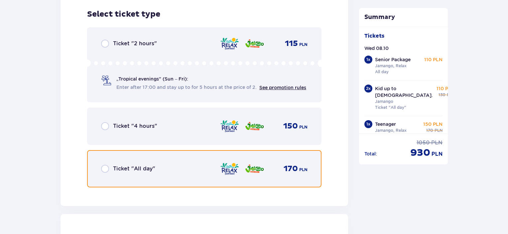
click at [107, 168] on input "radio" at bounding box center [105, 169] width 8 height 8
radio input "true"
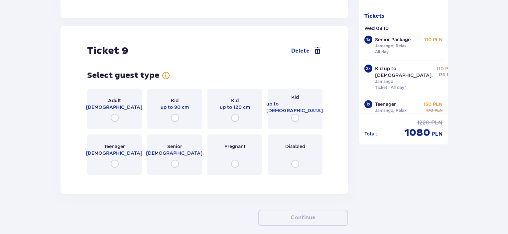
scroll to position [4547, 0]
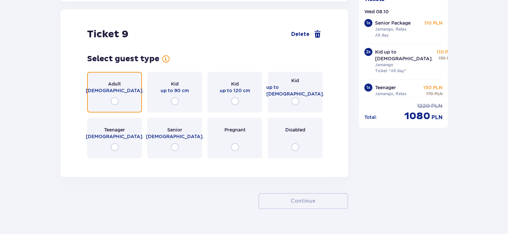
click at [114, 101] on input "radio" at bounding box center [115, 101] width 8 height 8
radio input "true"
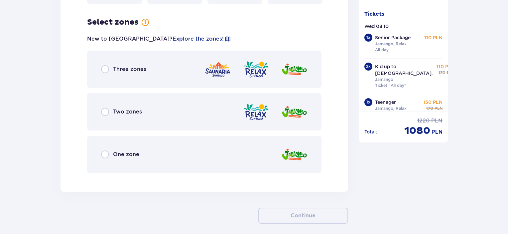
scroll to position [4709, 0]
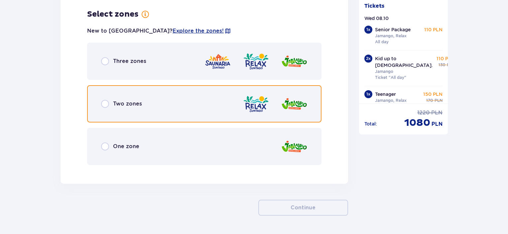
click at [105, 102] on input "radio" at bounding box center [105, 104] width 8 height 8
radio input "true"
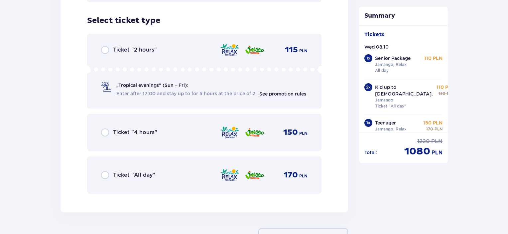
scroll to position [4878, 0]
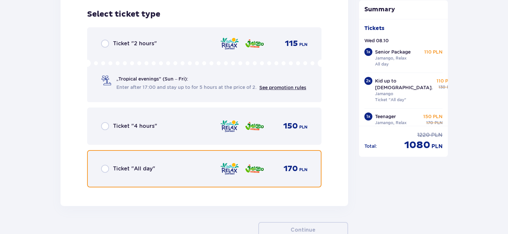
click at [105, 168] on input "radio" at bounding box center [105, 169] width 8 height 8
radio input "true"
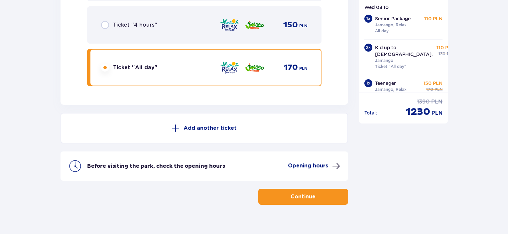
scroll to position [4988, 0]
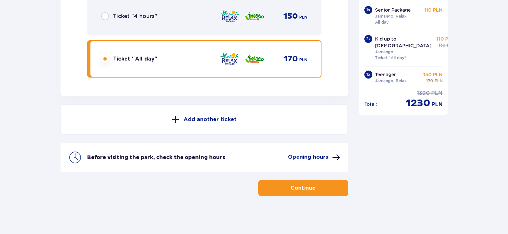
click at [299, 184] on p "Continue" at bounding box center [303, 187] width 25 height 7
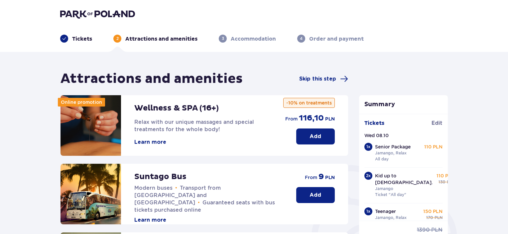
click at [313, 193] on p "Add" at bounding box center [316, 194] width 12 height 7
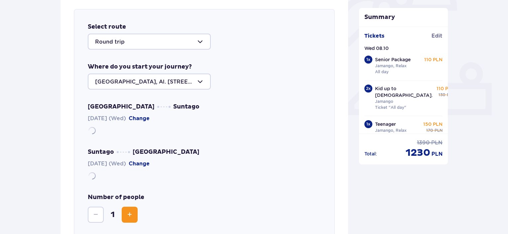
scroll to position [229, 0]
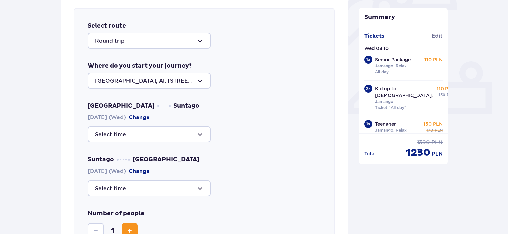
click at [199, 132] on div at bounding box center [149, 134] width 123 height 16
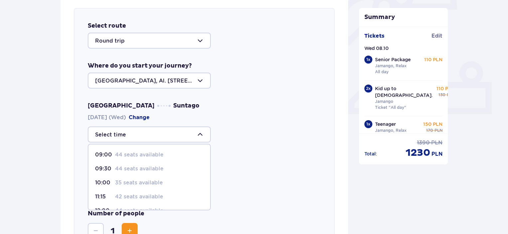
click at [139, 181] on p "35 seats available" at bounding box center [139, 182] width 48 height 7
type input "10:00"
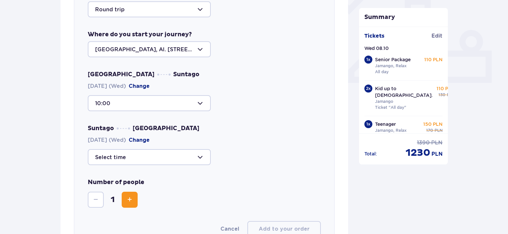
scroll to position [296, 0]
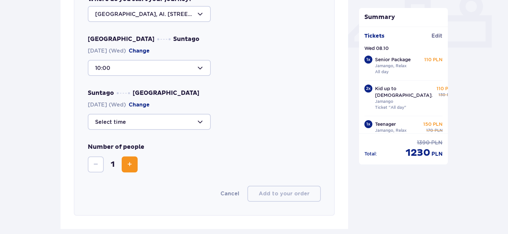
click at [198, 121] on div at bounding box center [149, 122] width 123 height 16
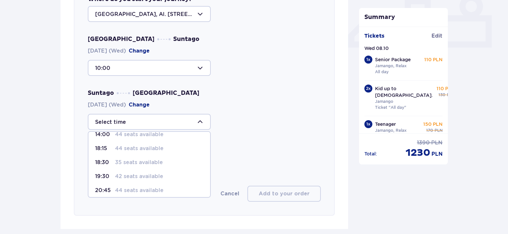
scroll to position [39, 0]
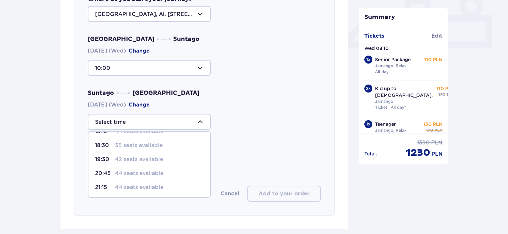
click at [156, 146] on p "35 seats available" at bounding box center [139, 145] width 48 height 7
type input "18:30"
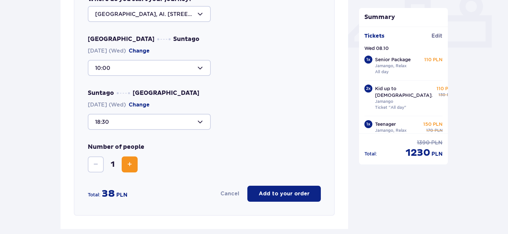
click at [129, 163] on span "Increase" at bounding box center [130, 164] width 8 height 8
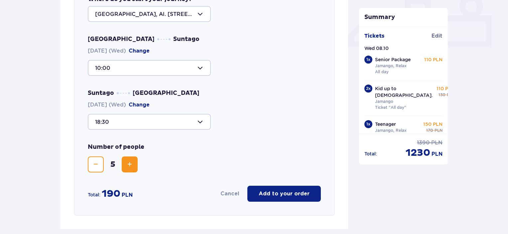
click at [129, 163] on span "Increase" at bounding box center [130, 164] width 8 height 8
click at [276, 193] on p "Add to your order" at bounding box center [284, 193] width 51 height 7
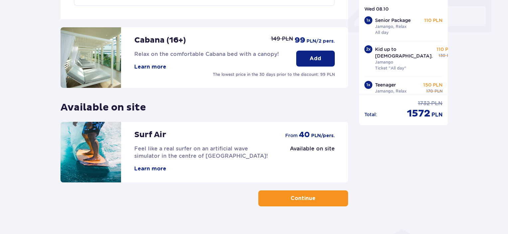
scroll to position [323, 0]
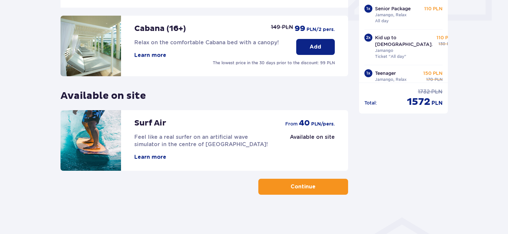
click at [295, 186] on p "Continue" at bounding box center [303, 186] width 25 height 7
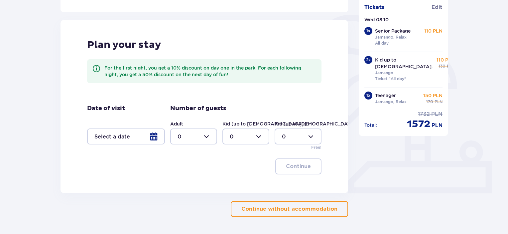
scroll to position [166, 0]
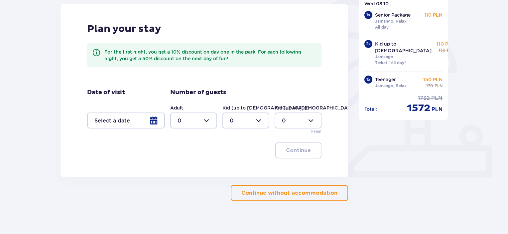
click at [283, 191] on p "Continue without accommodation" at bounding box center [289, 192] width 96 height 7
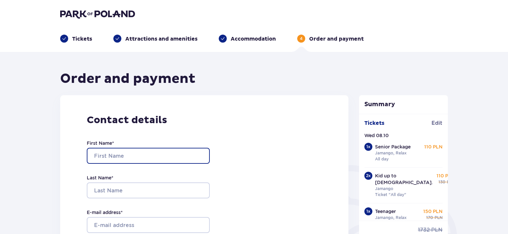
click at [141, 153] on input "First Name *" at bounding box center [148, 156] width 123 height 16
type input "TSIPI"
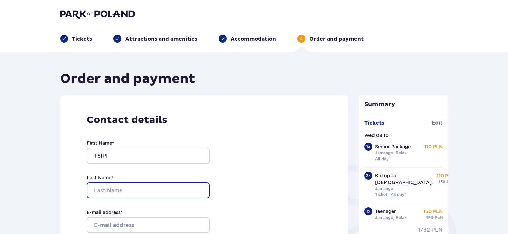
click at [130, 190] on input "Last Name *" at bounding box center [148, 190] width 123 height 16
type input "SHKOLNIZKII"
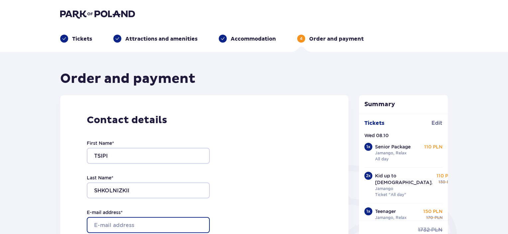
click at [132, 225] on input "E-mail address *" at bounding box center [148, 225] width 123 height 16
type input "[EMAIL_ADDRESS][DOMAIN_NAME]"
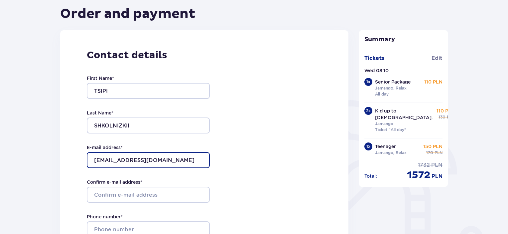
scroll to position [100, 0]
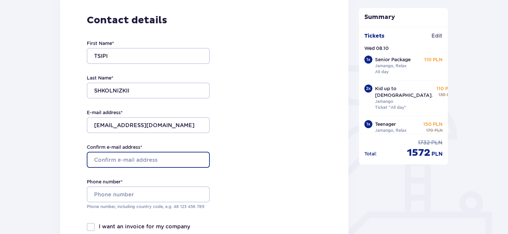
click at [144, 159] on input "Confirm e-mail address *" at bounding box center [148, 160] width 123 height 16
type input "[EMAIL_ADDRESS][DOMAIN_NAME]"
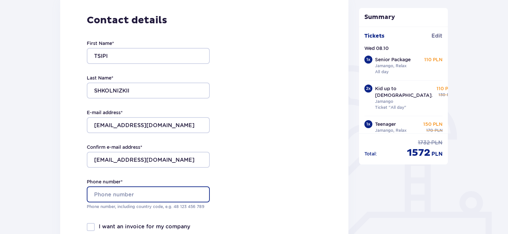
click at [145, 192] on input "Phone number *" at bounding box center [148, 194] width 123 height 16
type input "[PHONE_NUMBER]"
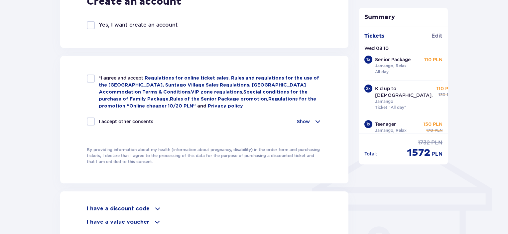
scroll to position [432, 0]
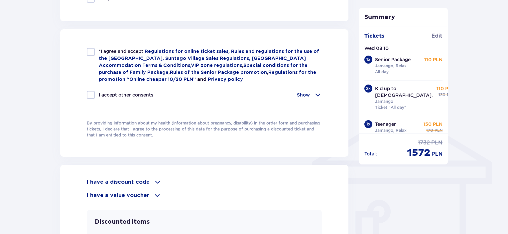
click at [93, 52] on div at bounding box center [91, 52] width 8 height 8
checkbox input "true"
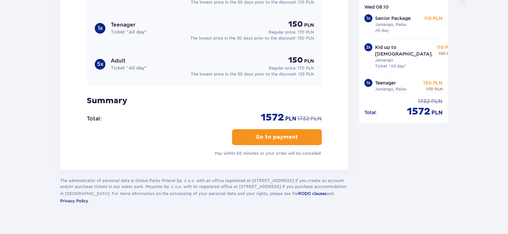
scroll to position [718, 0]
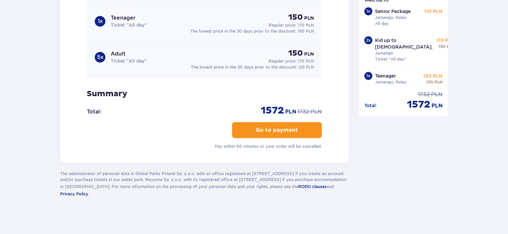
click at [270, 127] on p "Go to payment" at bounding box center [277, 129] width 42 height 7
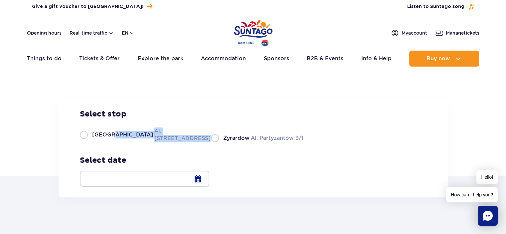
drag, startPoint x: 113, startPoint y: 178, endPoint x: 167, endPoint y: 179, distance: 54.2
click at [167, 142] on label "Warsaw Al. [STREET_ADDRESS]" at bounding box center [141, 134] width 123 height 15
drag, startPoint x: 91, startPoint y: 179, endPoint x: 167, endPoint y: 179, distance: 75.5
click at [167, 142] on label "Warsaw Al. [STREET_ADDRESS]" at bounding box center [141, 134] width 123 height 15
copy label "Warsaw Al. Jerozolimskie 56"
